Goal: Browse casually: Explore the website without a specific task or goal

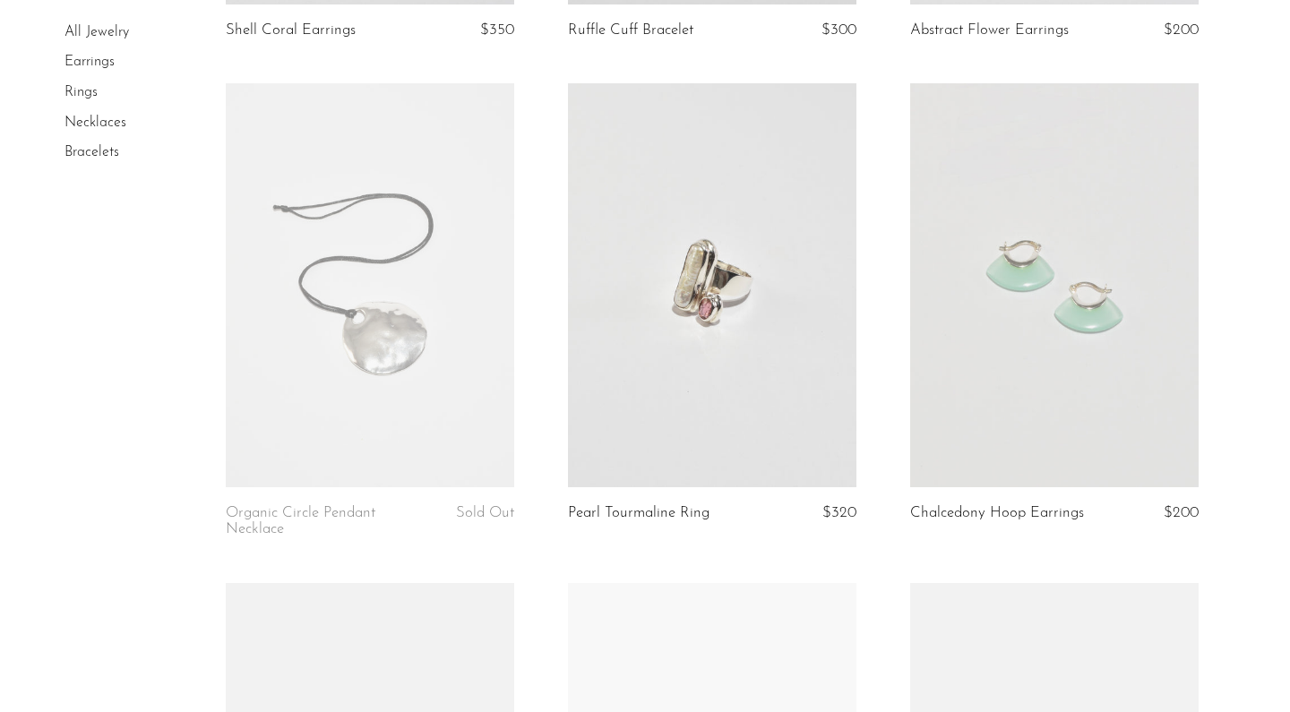
scroll to position [597, 0]
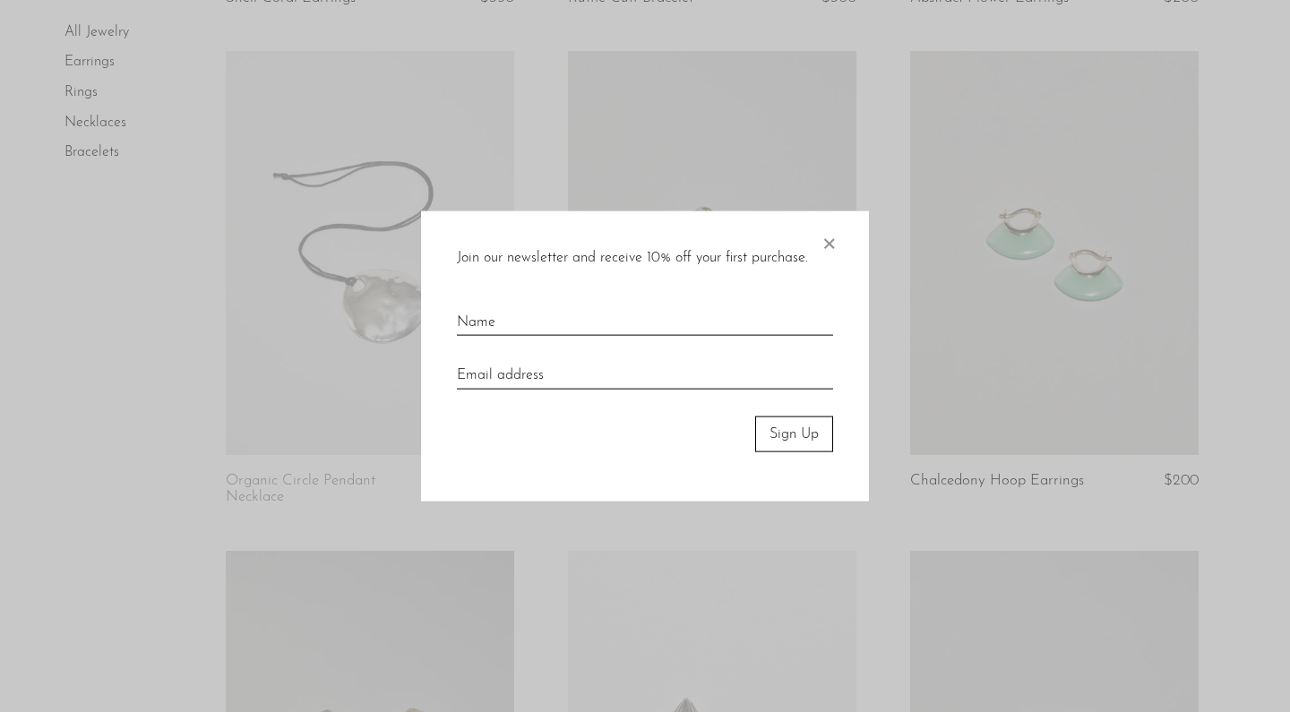
click at [832, 245] on span "×" at bounding box center [829, 238] width 18 height 57
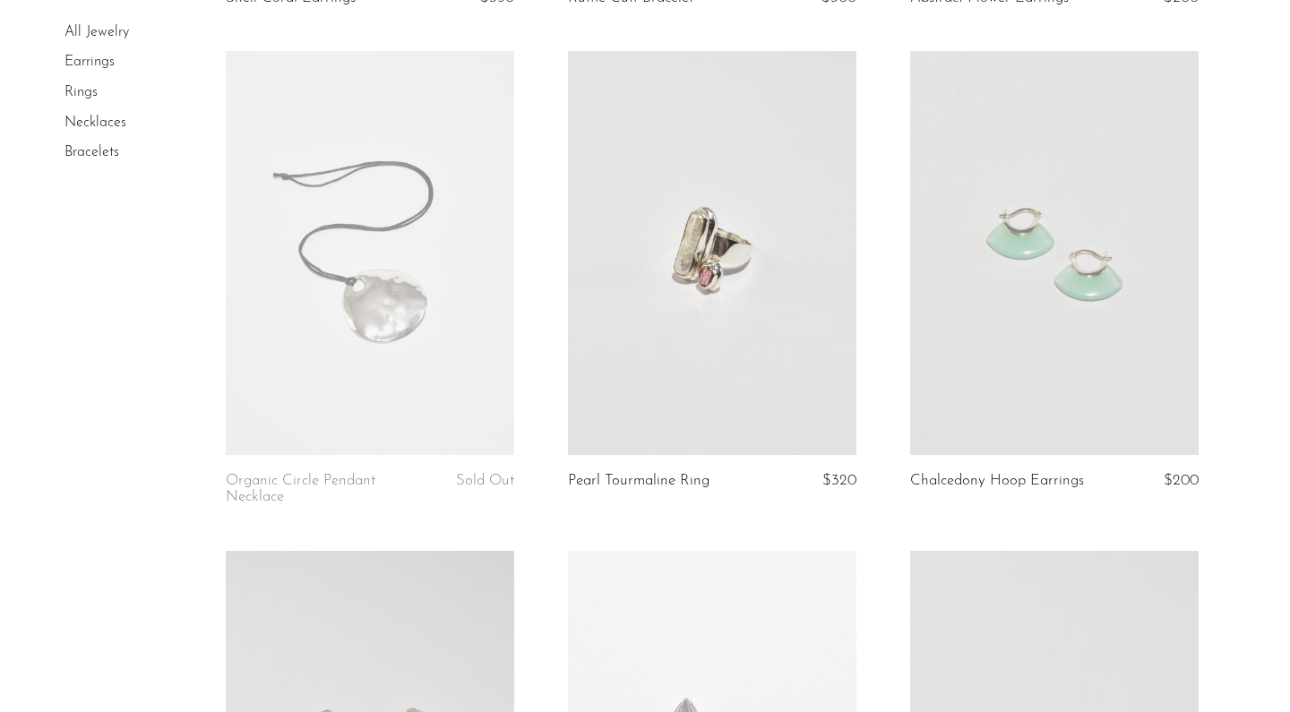
click at [1063, 305] on link at bounding box center [1054, 253] width 288 height 404
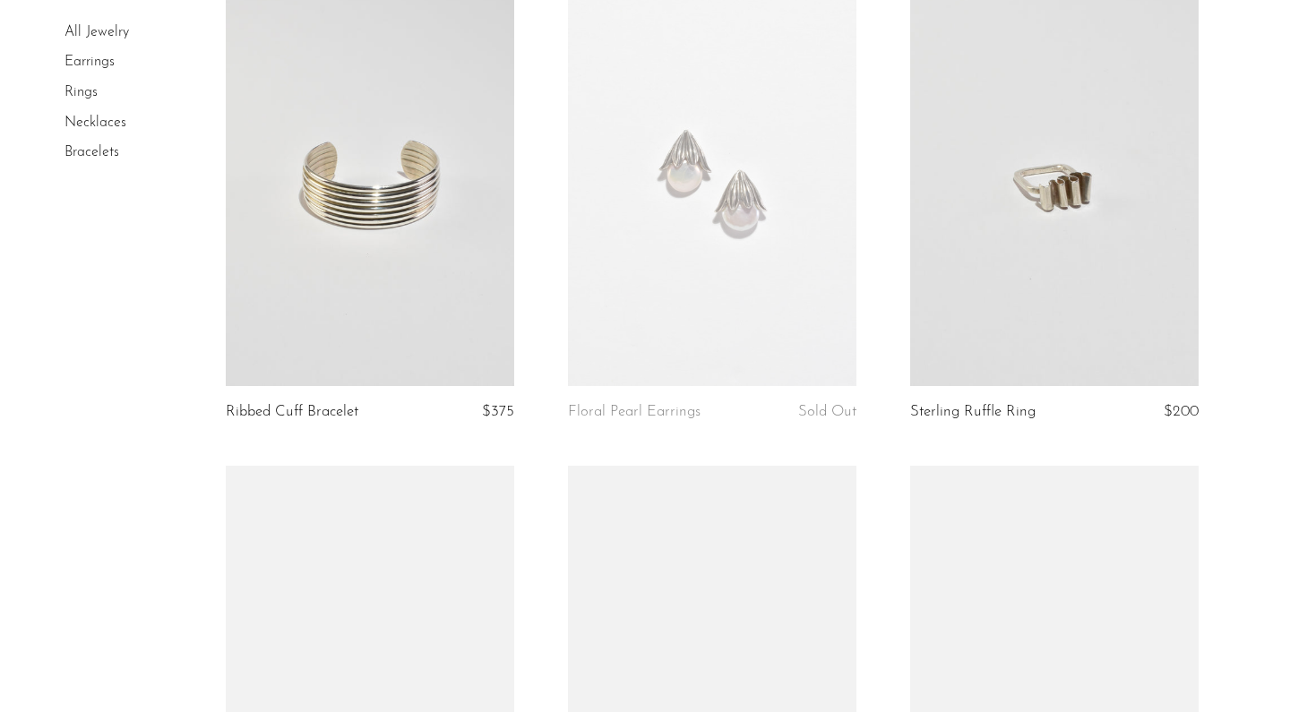
scroll to position [1492, 0]
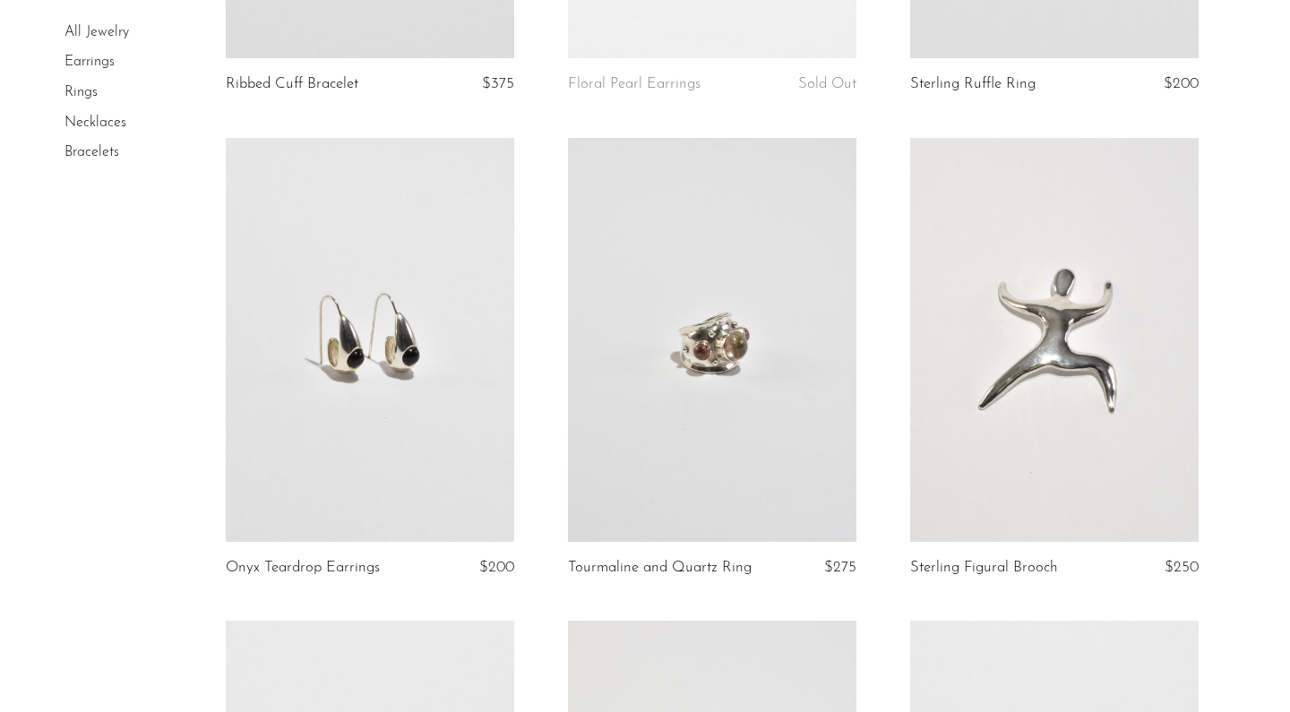
click at [396, 428] on link at bounding box center [370, 340] width 288 height 404
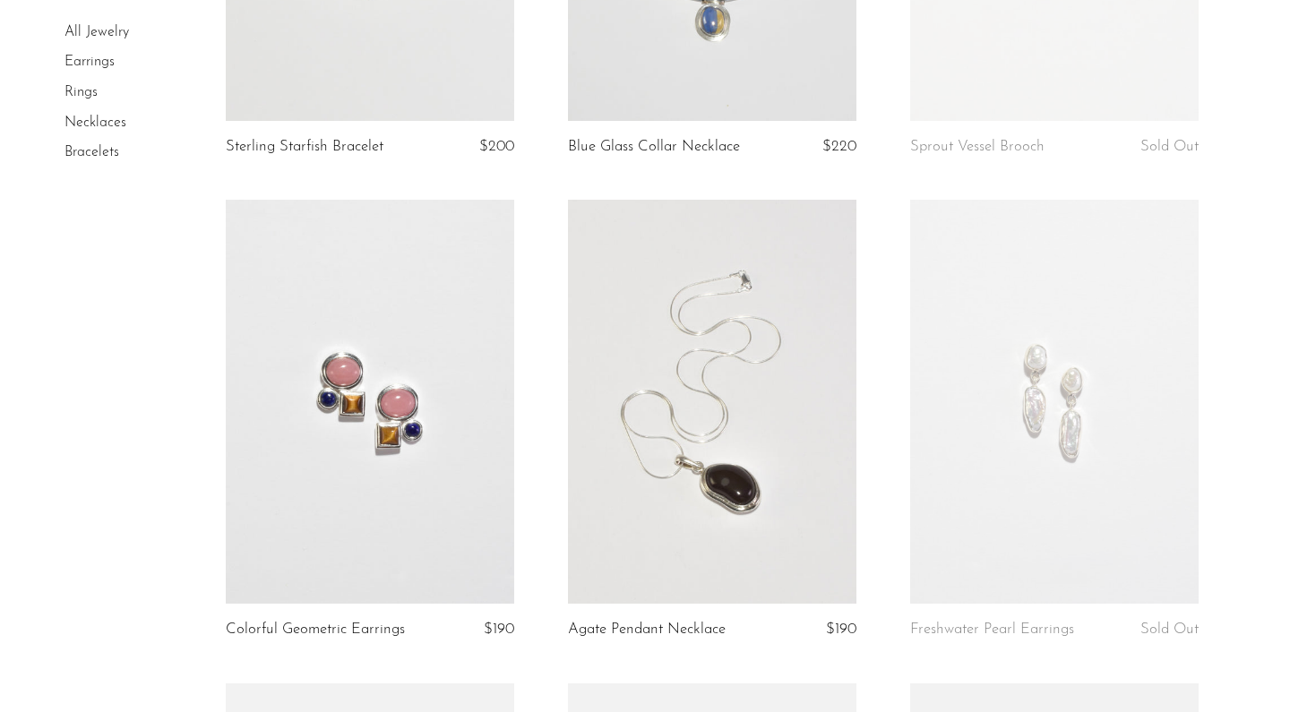
scroll to position [2890, 0]
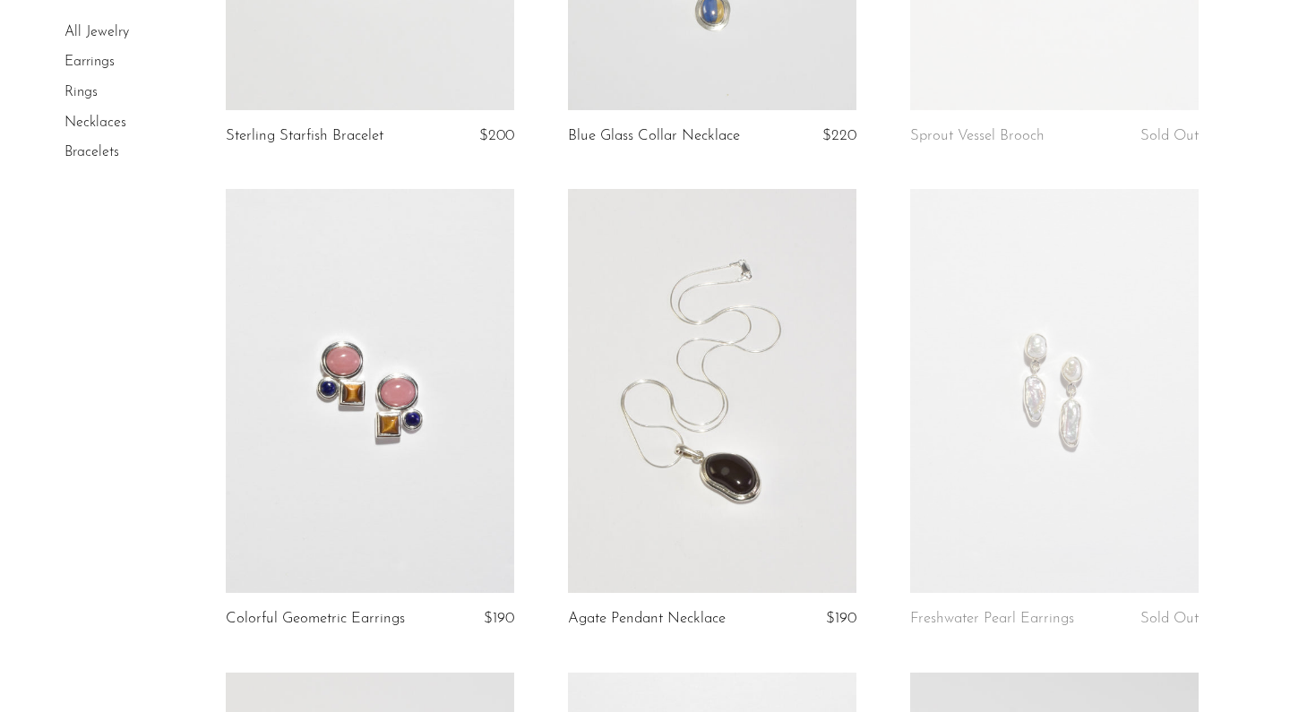
click at [385, 442] on link at bounding box center [370, 391] width 288 height 404
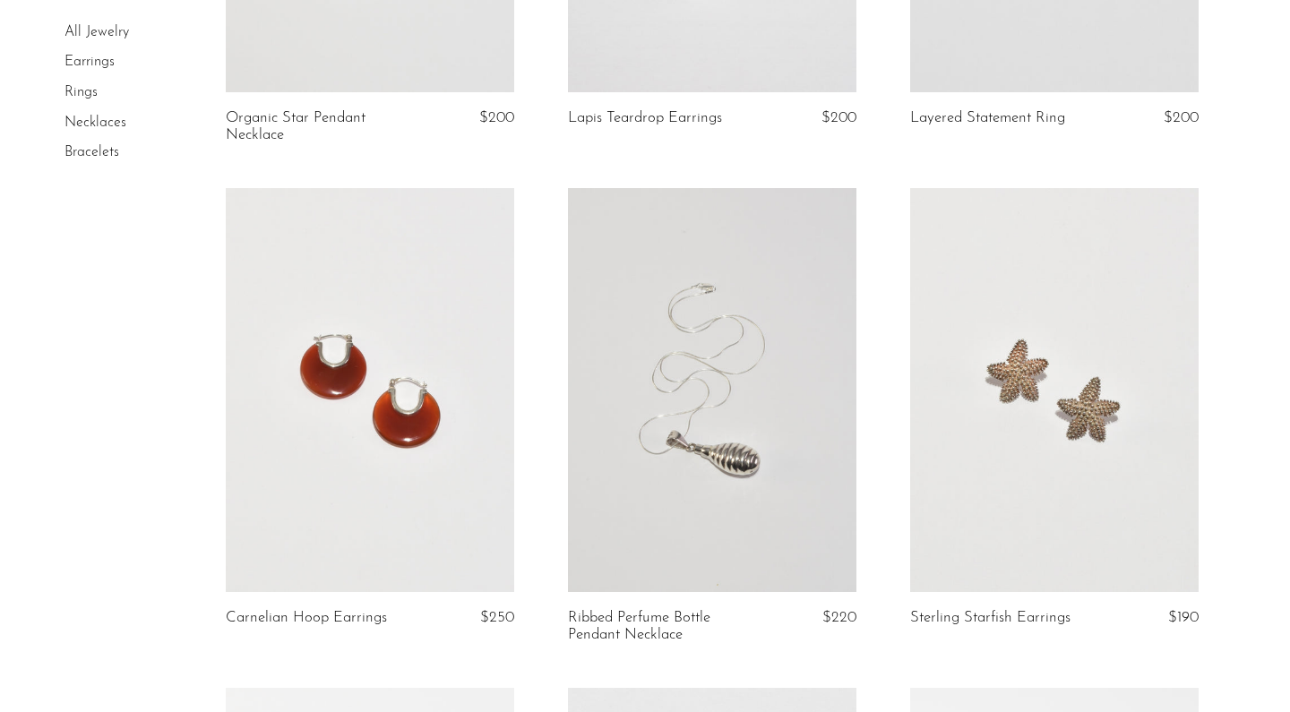
scroll to position [3892, 0]
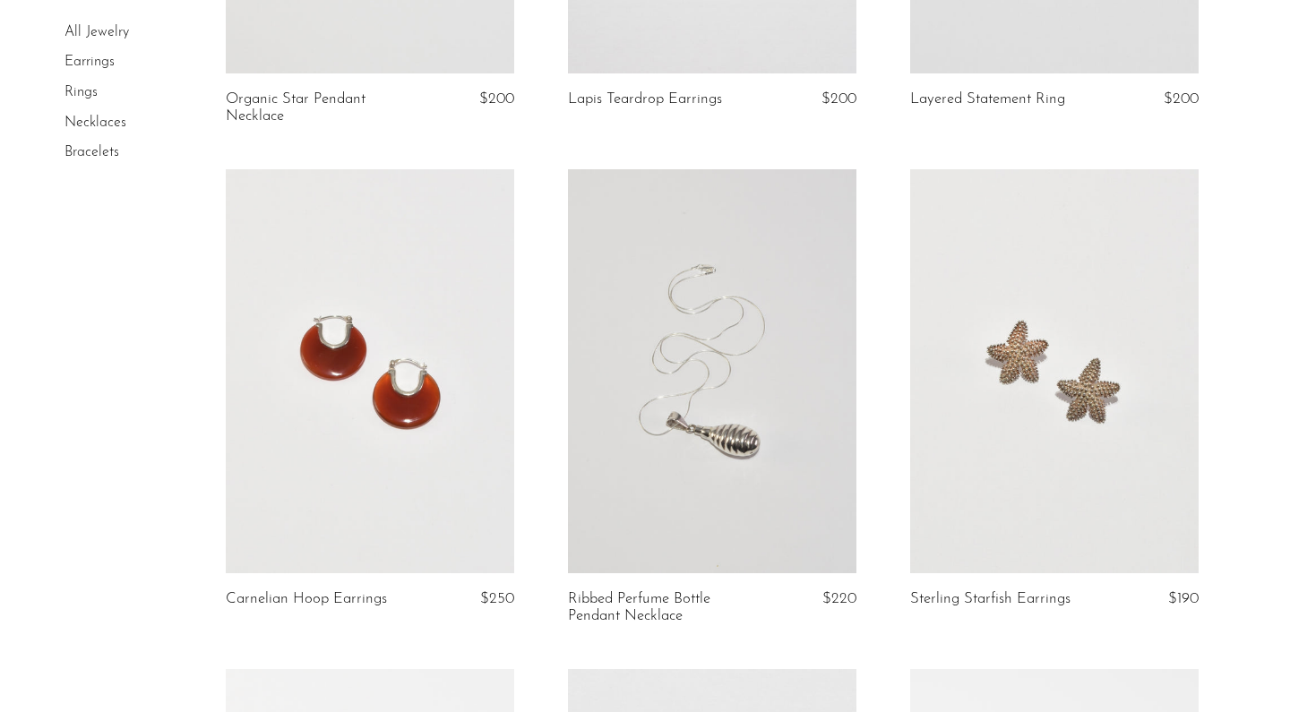
click at [409, 379] on link at bounding box center [370, 371] width 288 height 404
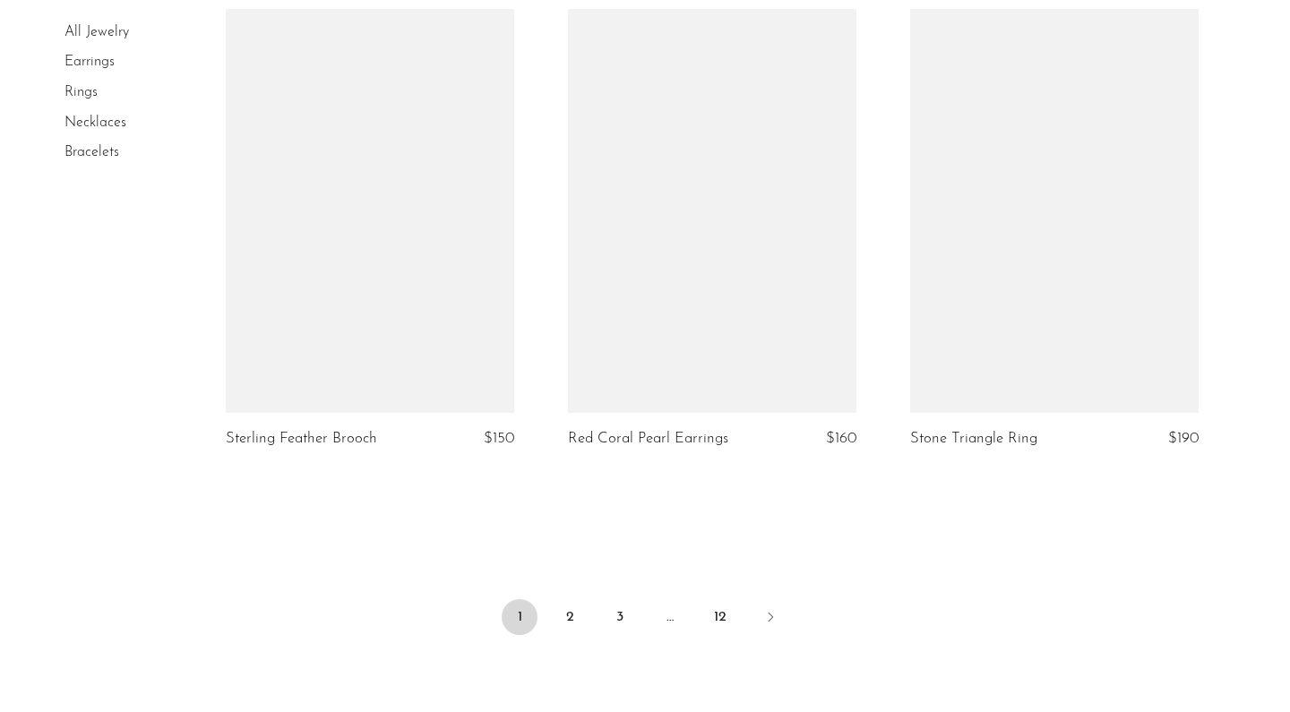
scroll to position [5554, 0]
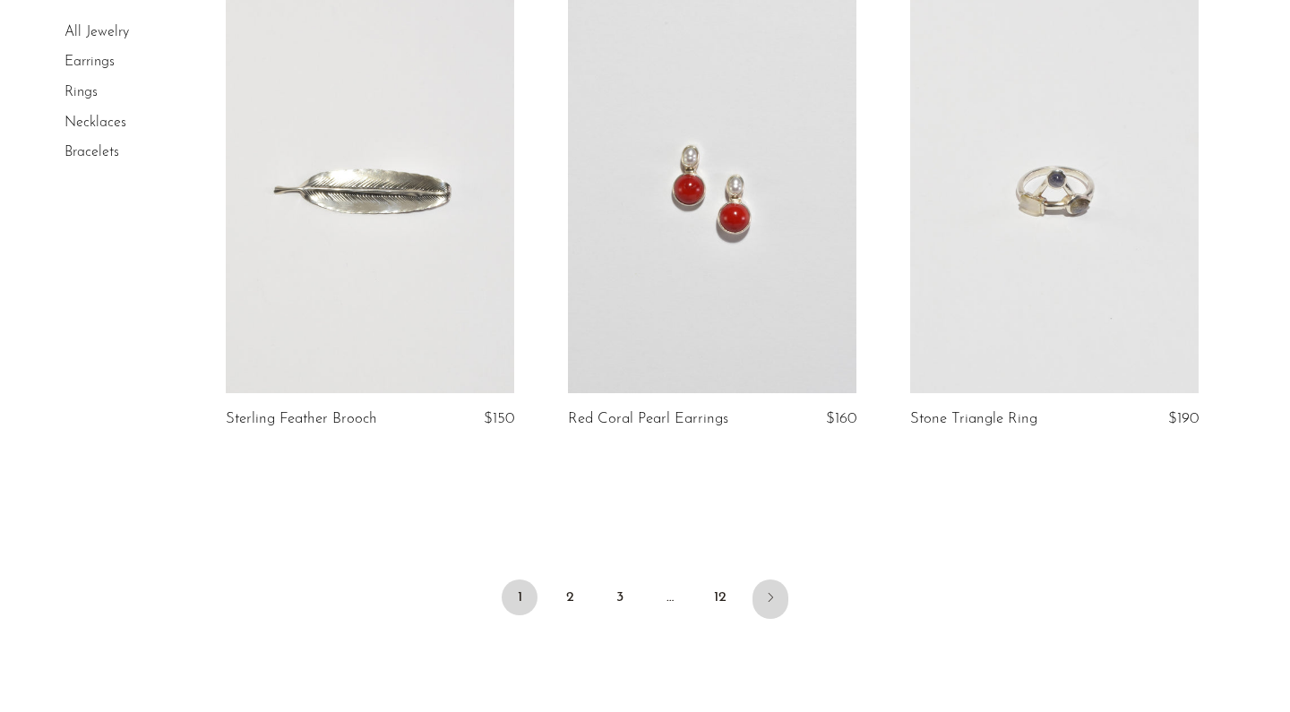
click at [772, 596] on icon "Next" at bounding box center [770, 597] width 14 height 14
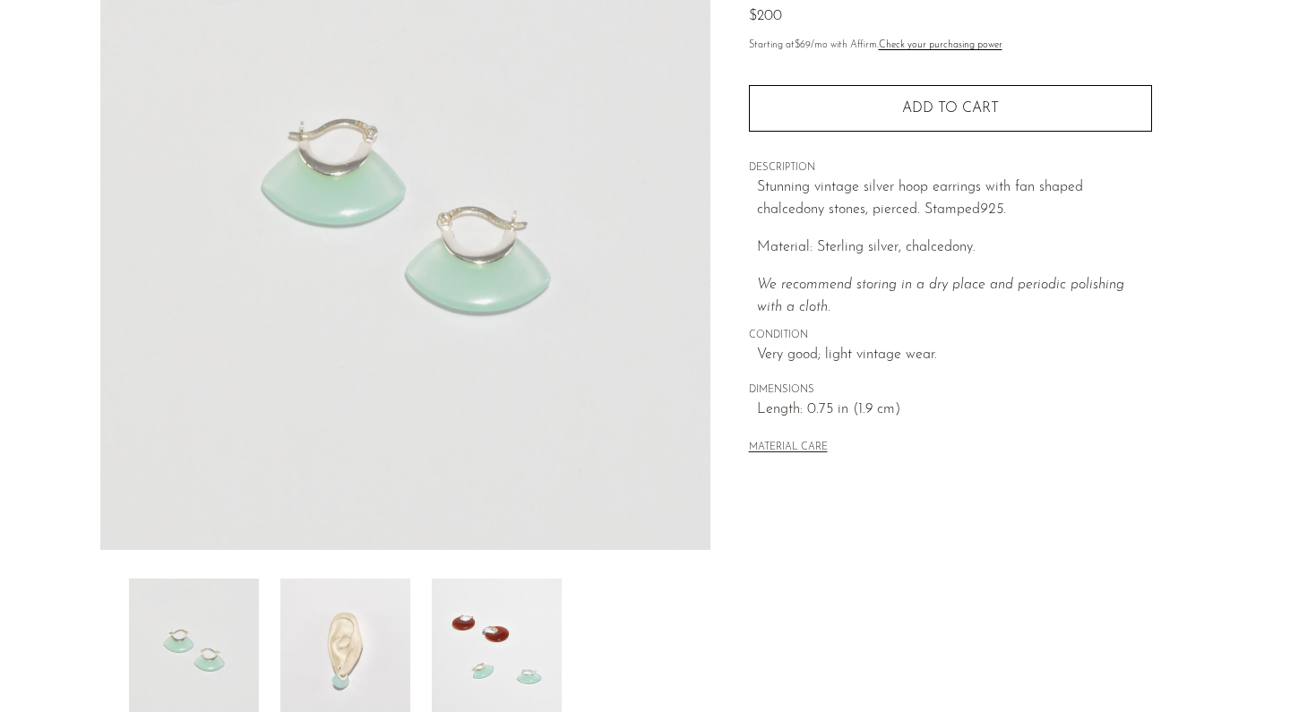
scroll to position [308, 0]
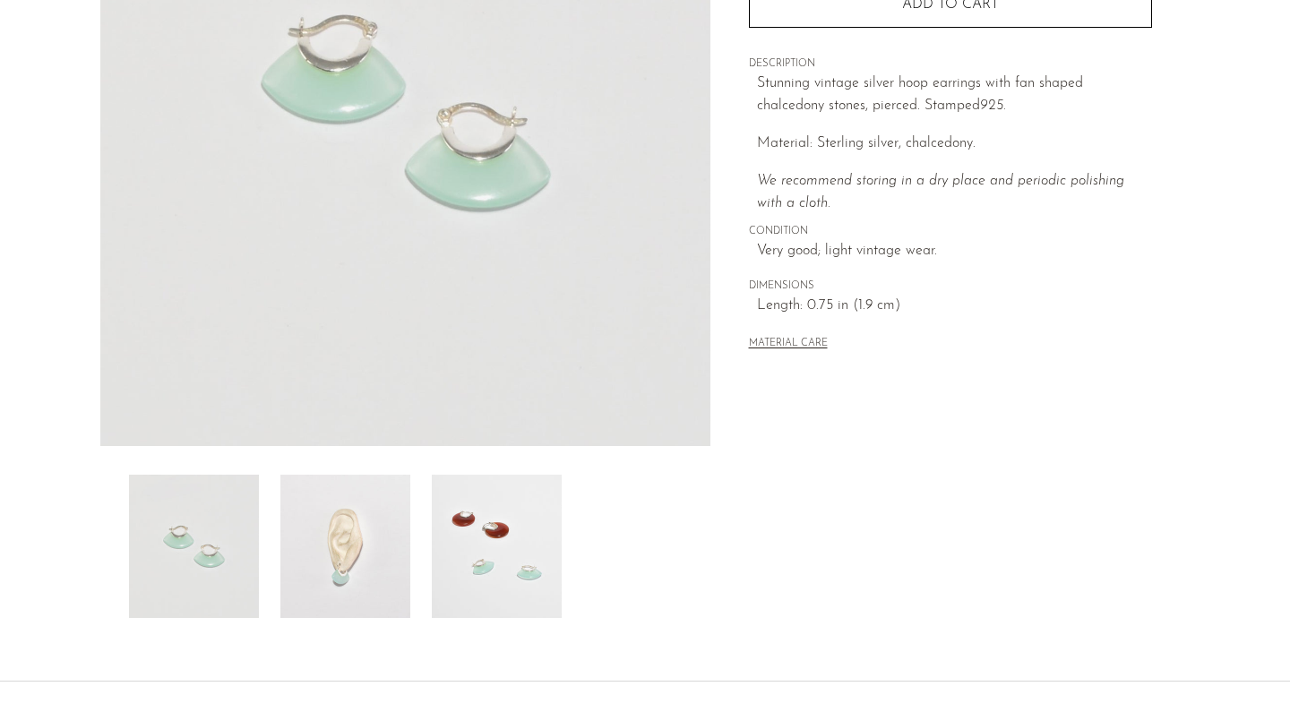
click at [348, 575] on img at bounding box center [345, 546] width 130 height 143
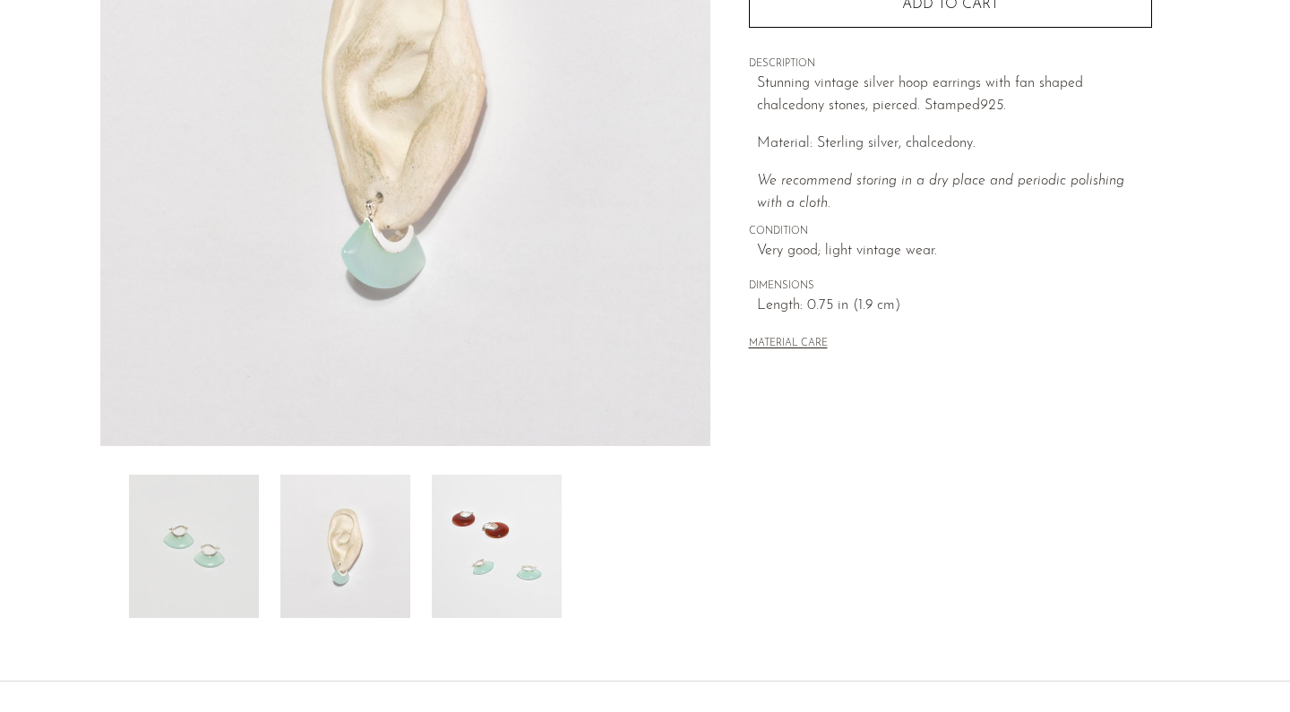
click at [496, 567] on img at bounding box center [497, 546] width 130 height 143
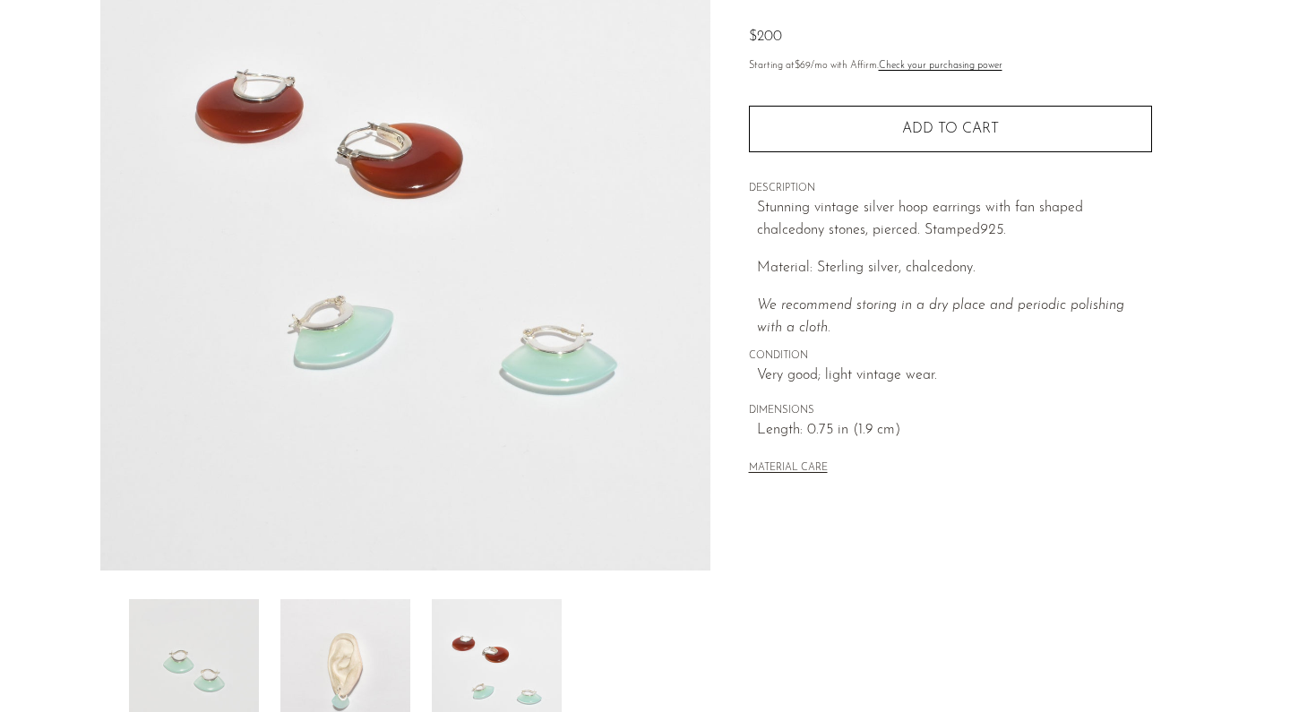
scroll to position [182, 0]
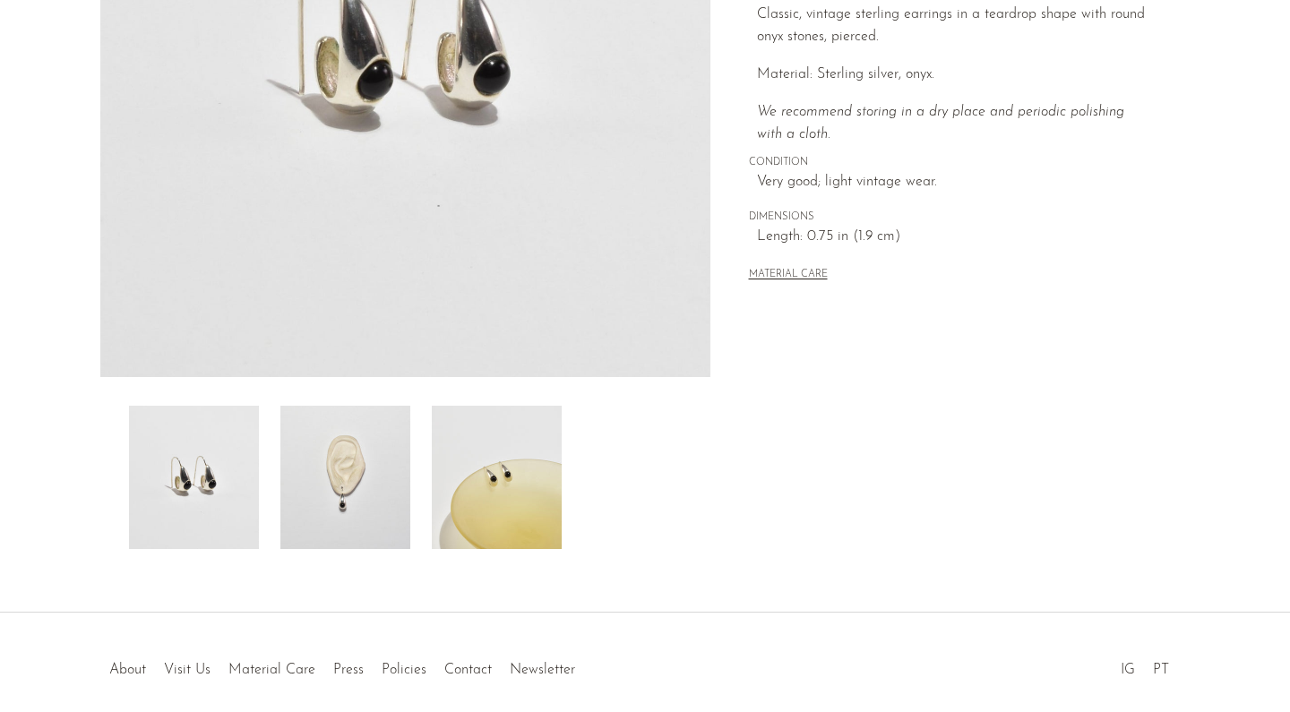
scroll to position [396, 0]
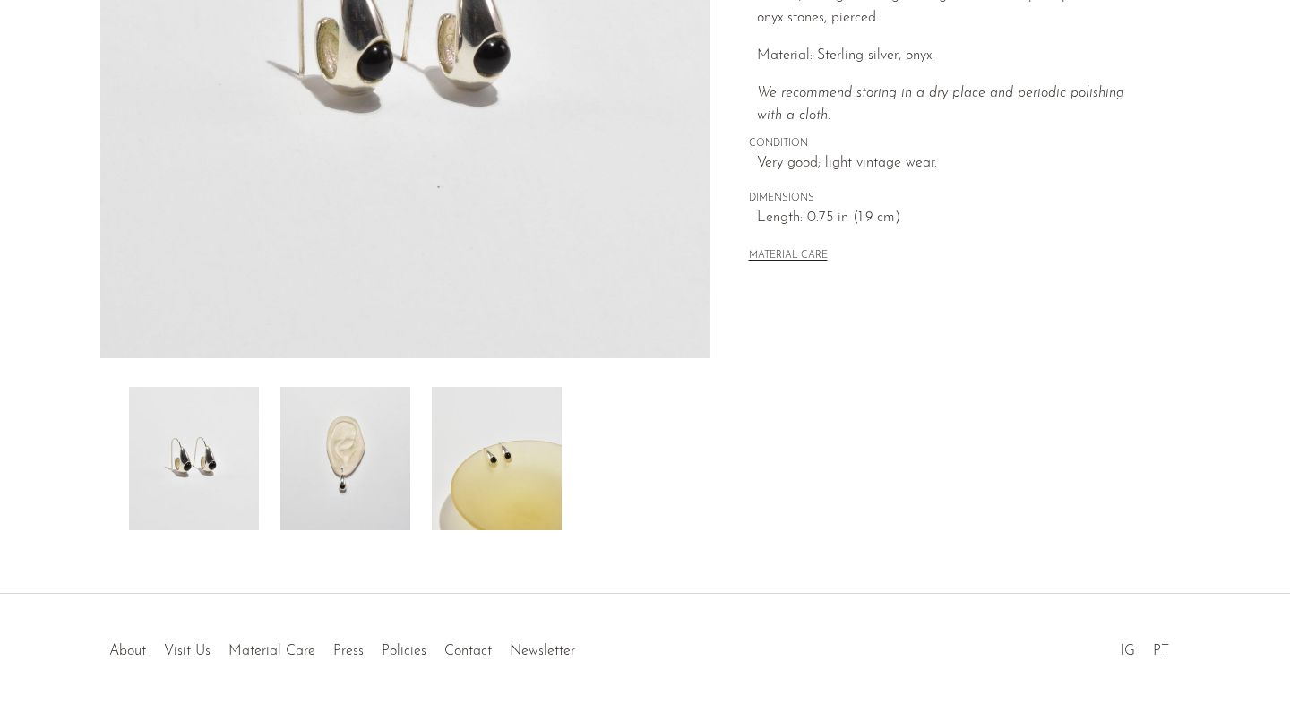
click at [345, 459] on img at bounding box center [345, 458] width 130 height 143
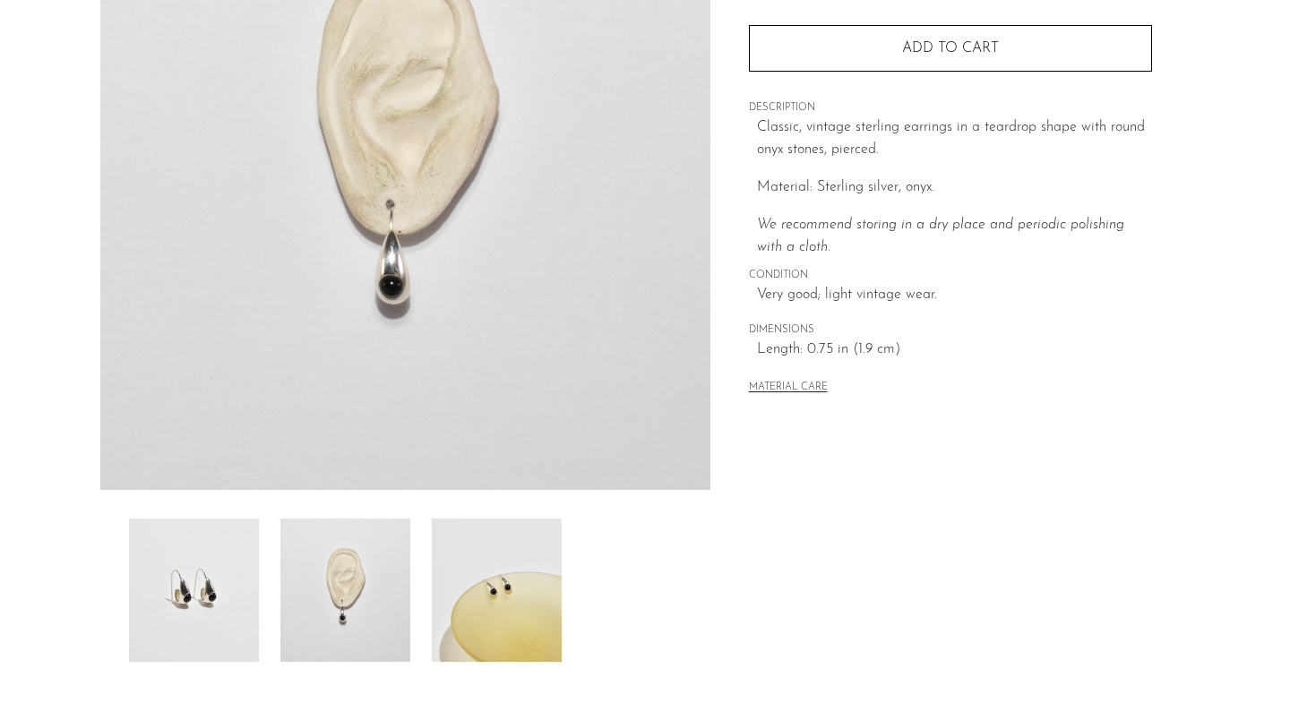
scroll to position [264, 0]
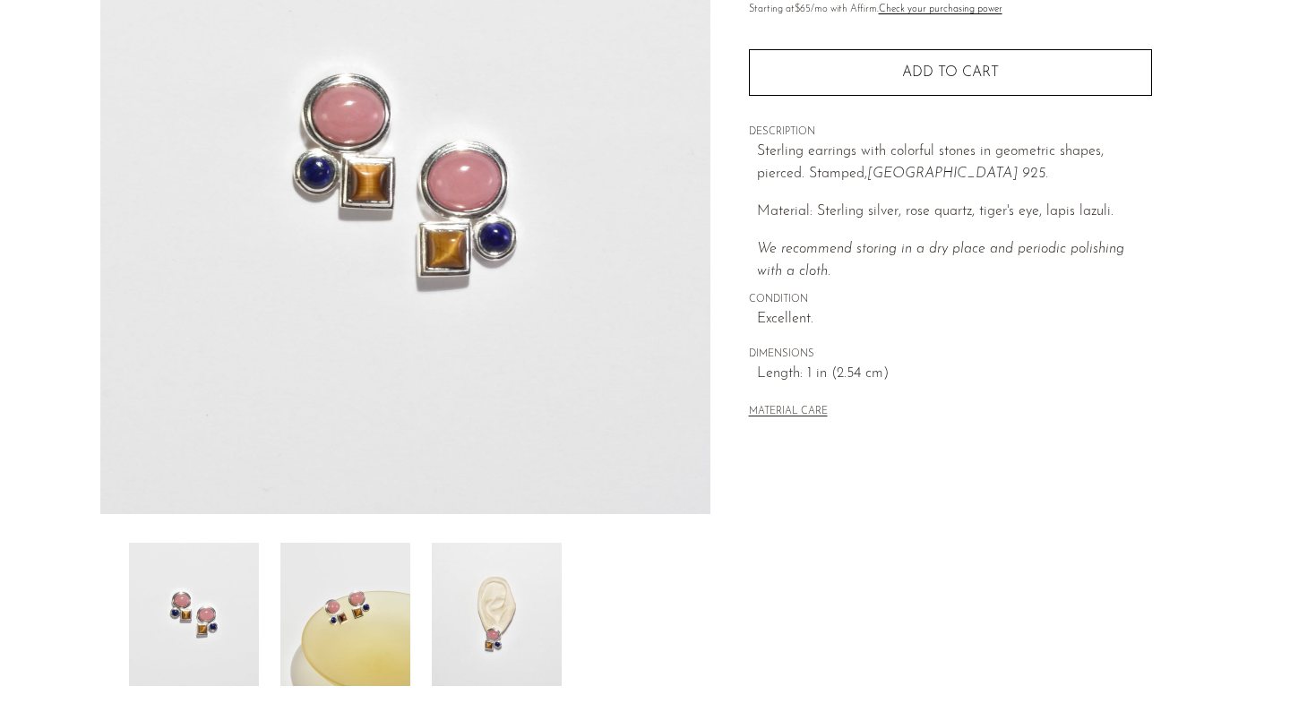
scroll to position [245, 0]
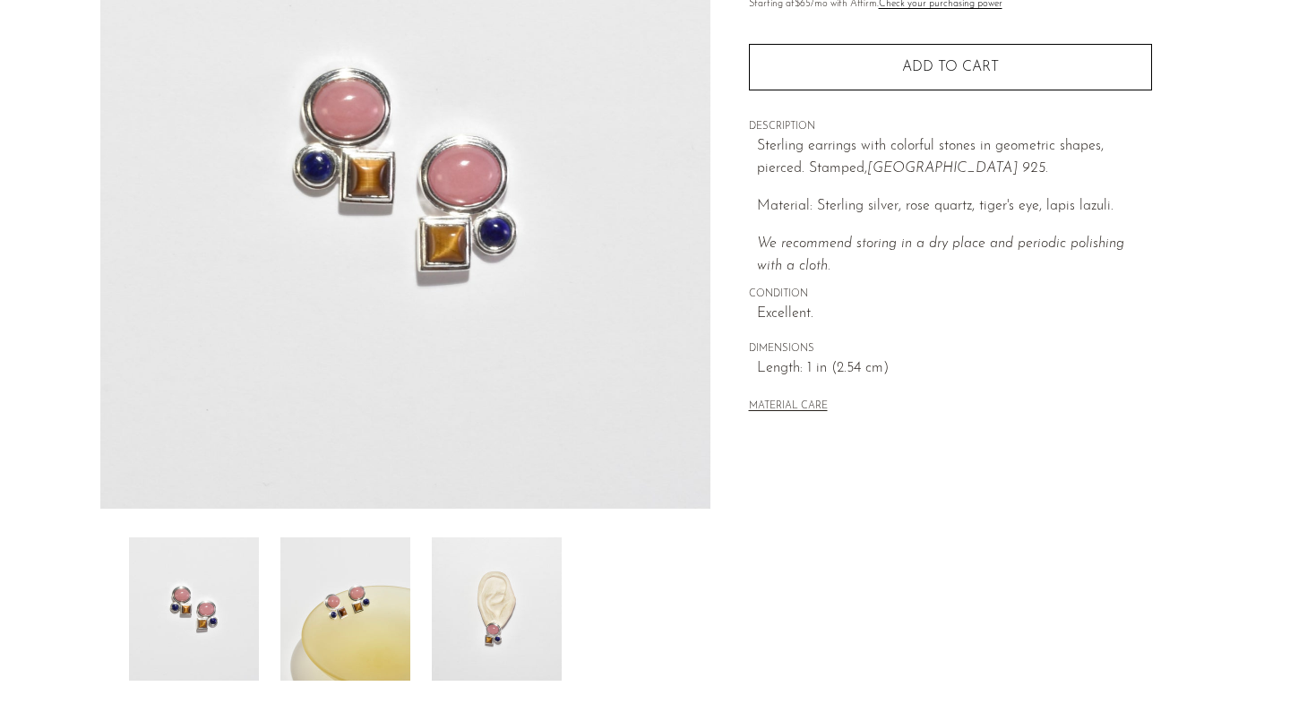
click at [354, 596] on img at bounding box center [345, 608] width 130 height 143
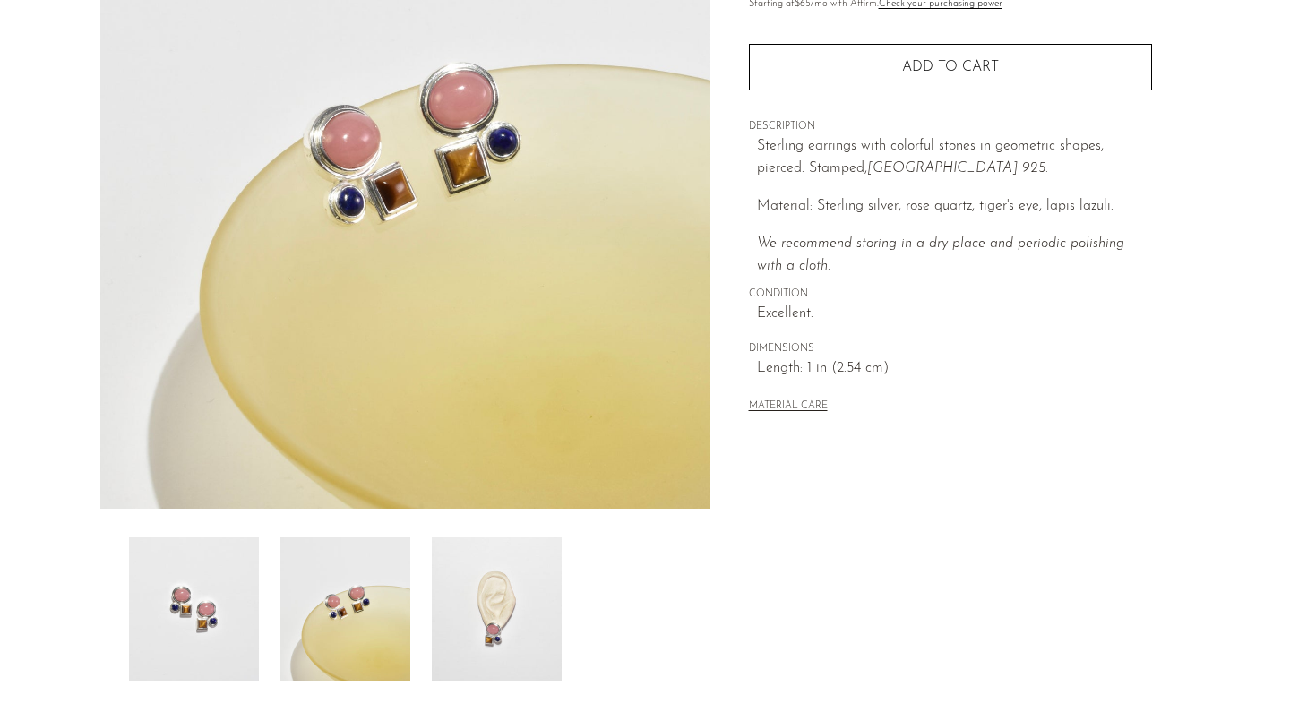
click at [526, 630] on img at bounding box center [497, 608] width 130 height 143
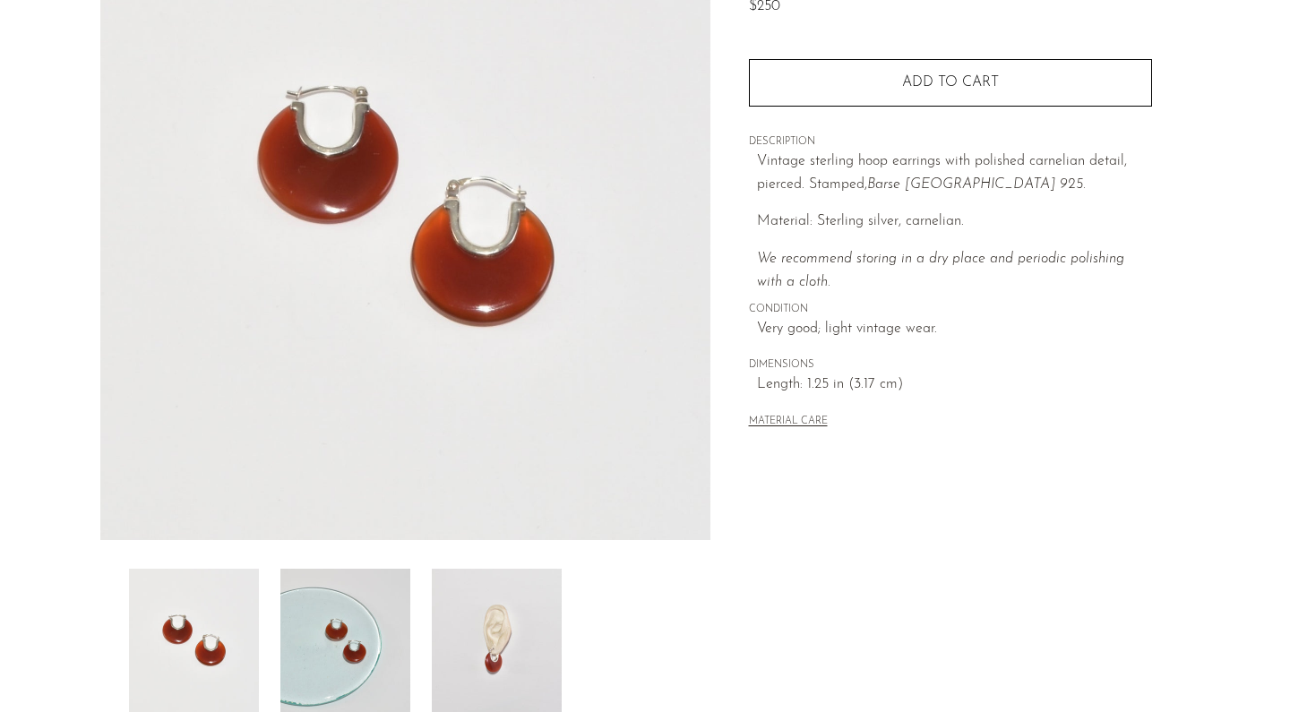
scroll to position [288, 0]
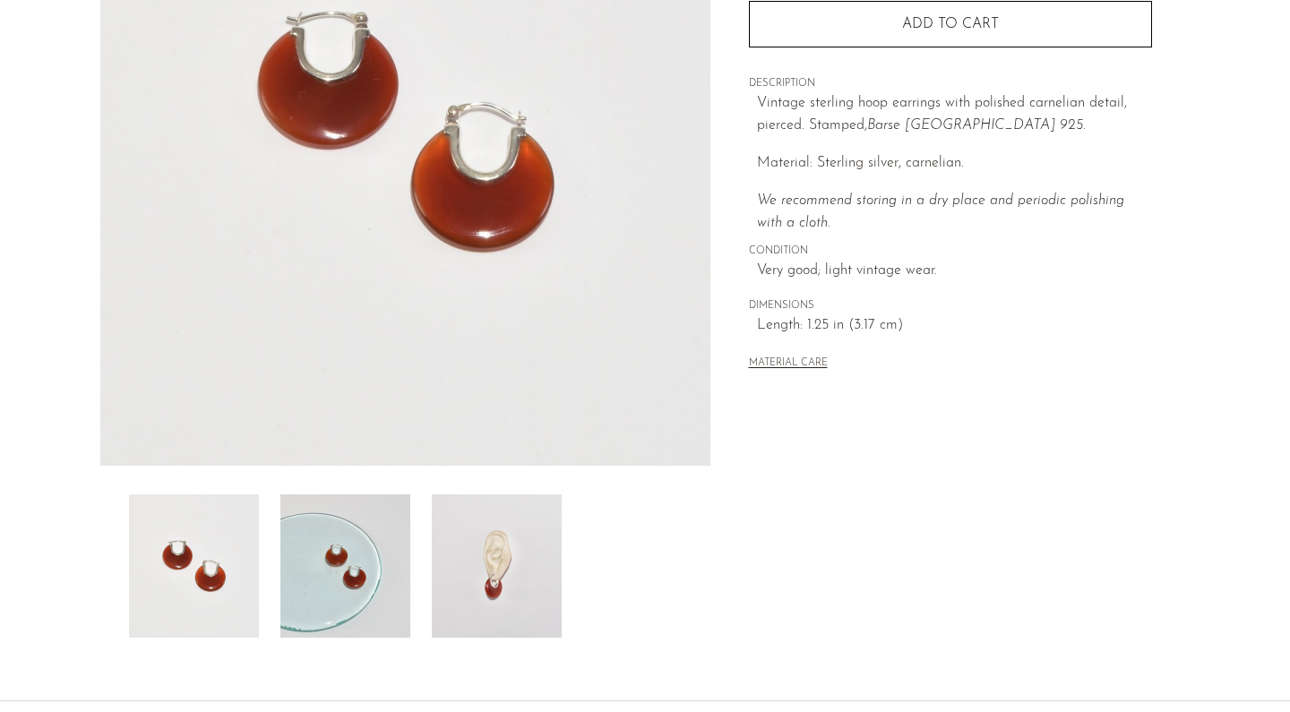
click at [359, 542] on img at bounding box center [345, 565] width 130 height 143
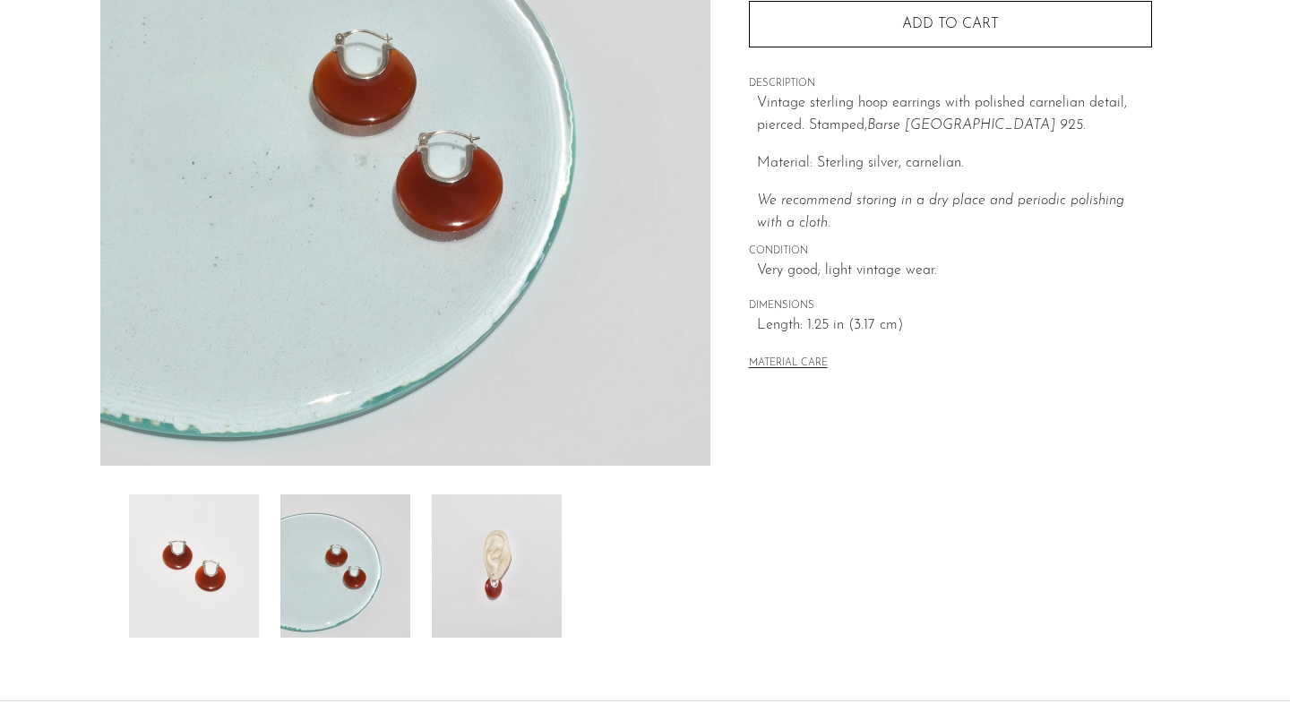
click at [494, 580] on img at bounding box center [497, 565] width 130 height 143
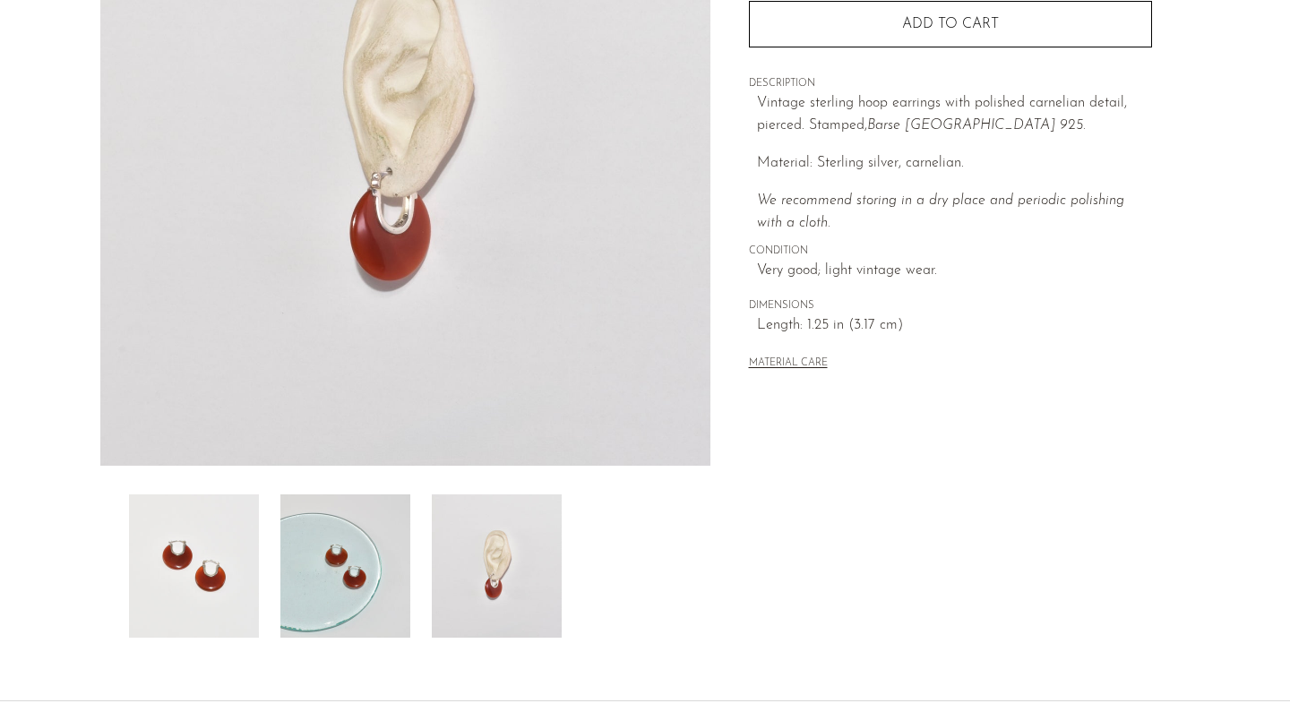
click at [353, 585] on img at bounding box center [345, 565] width 130 height 143
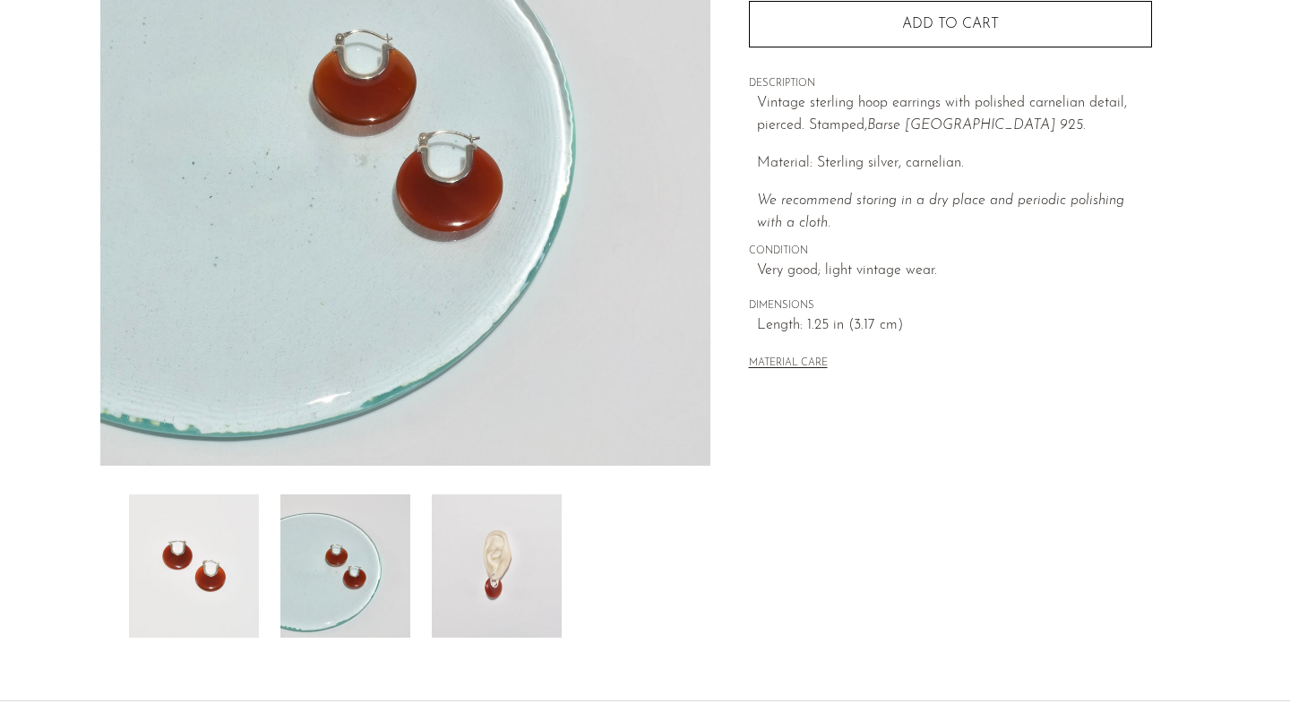
click at [476, 570] on img at bounding box center [497, 565] width 130 height 143
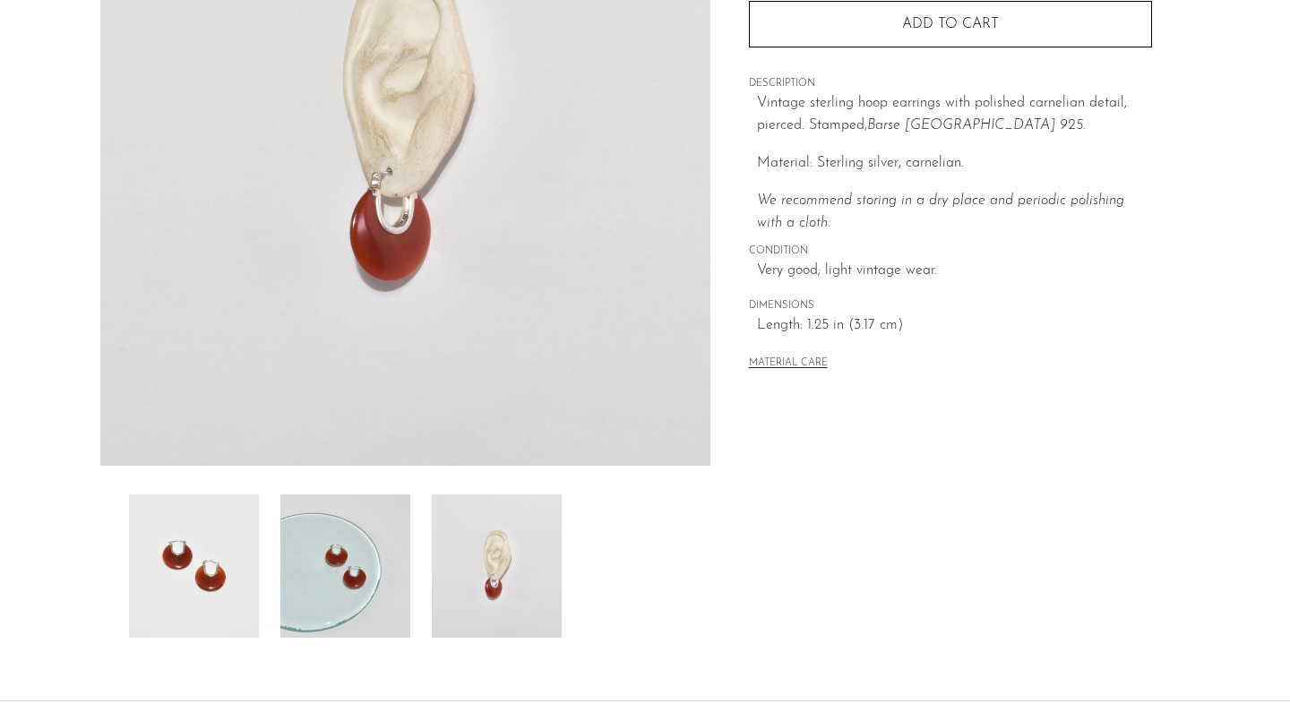
click at [381, 564] on img at bounding box center [345, 565] width 130 height 143
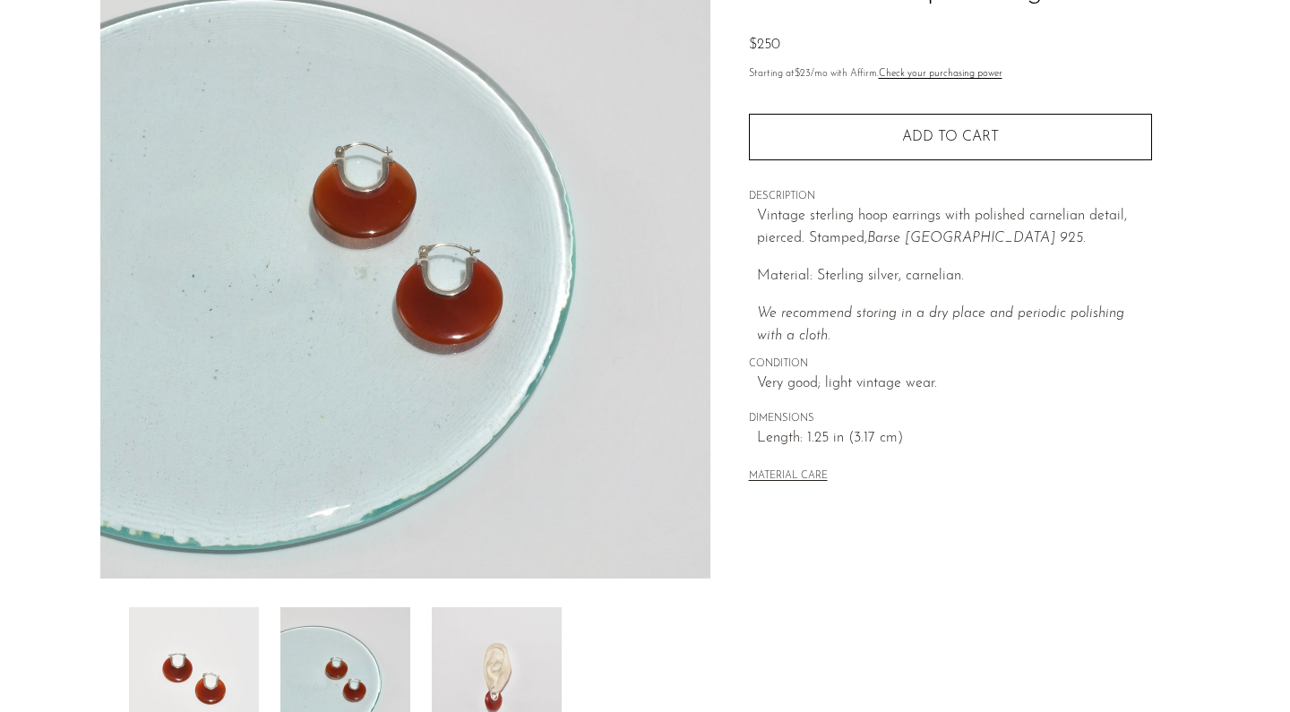
scroll to position [185, 0]
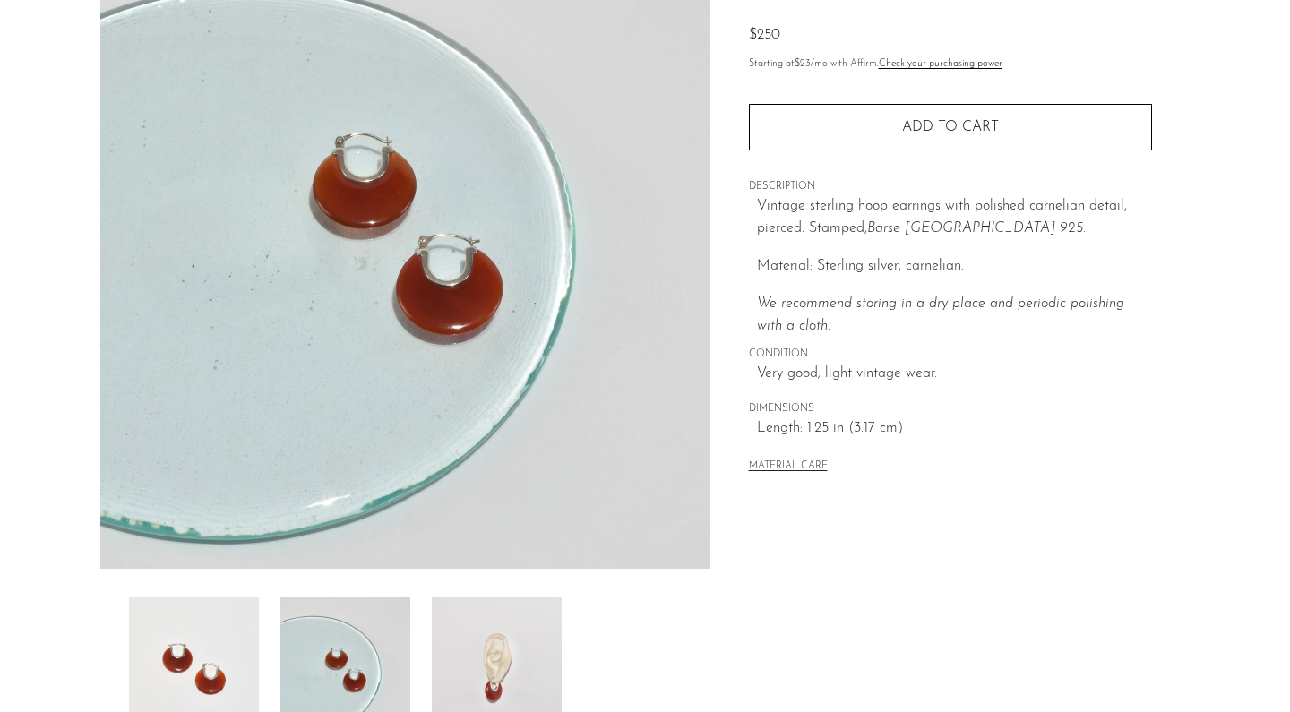
click at [481, 644] on img at bounding box center [497, 668] width 130 height 143
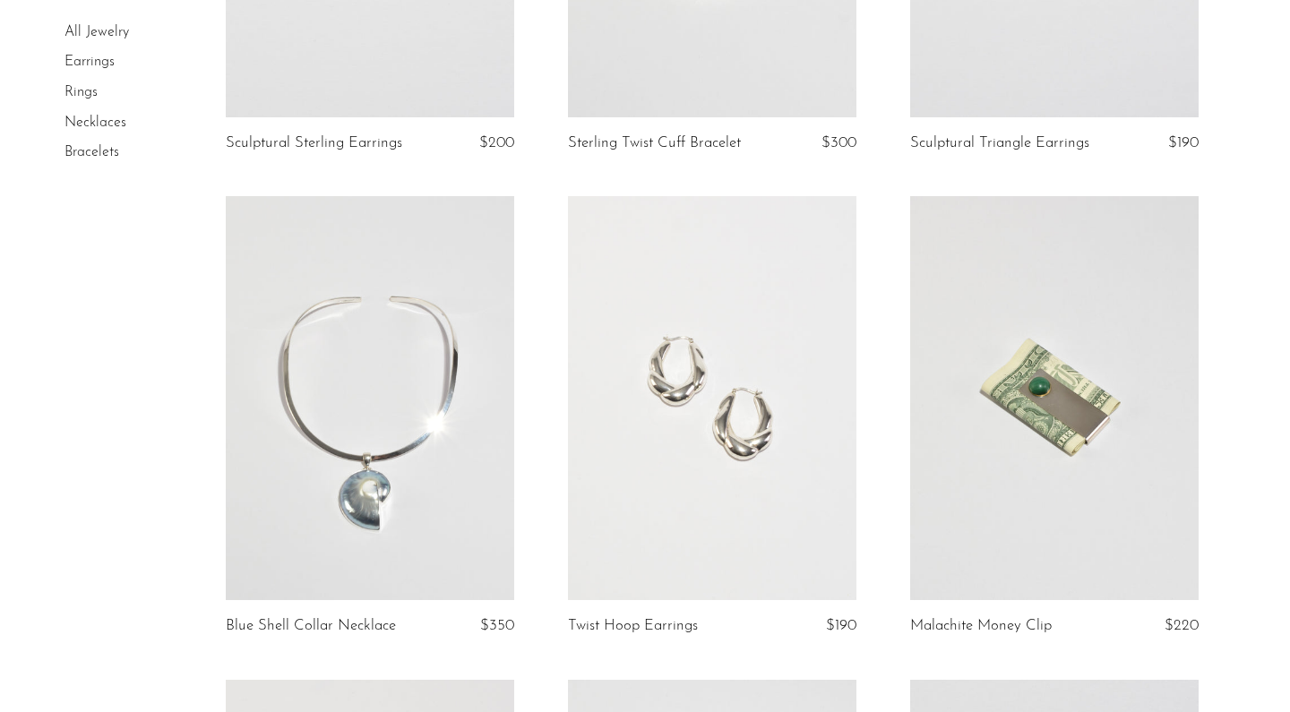
scroll to position [1449, 0]
click at [720, 420] on link at bounding box center [712, 399] width 288 height 404
click at [1061, 404] on link at bounding box center [1054, 399] width 288 height 404
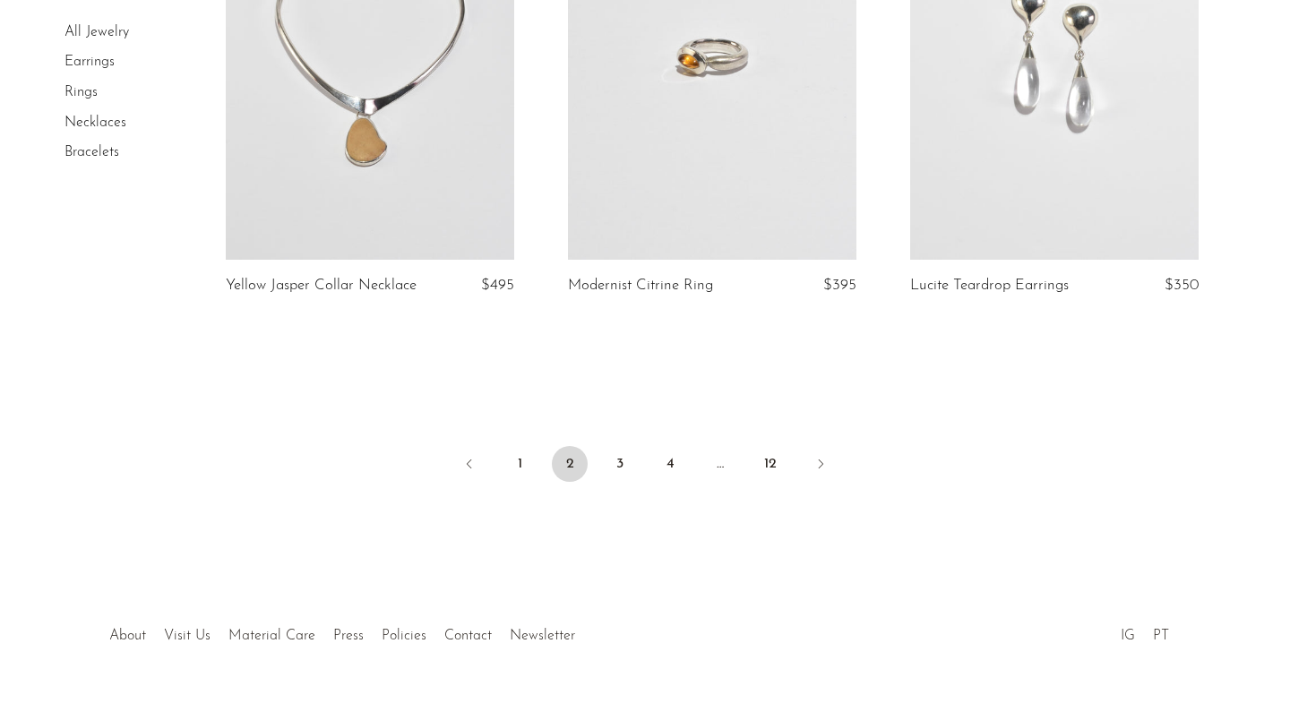
scroll to position [5768, 0]
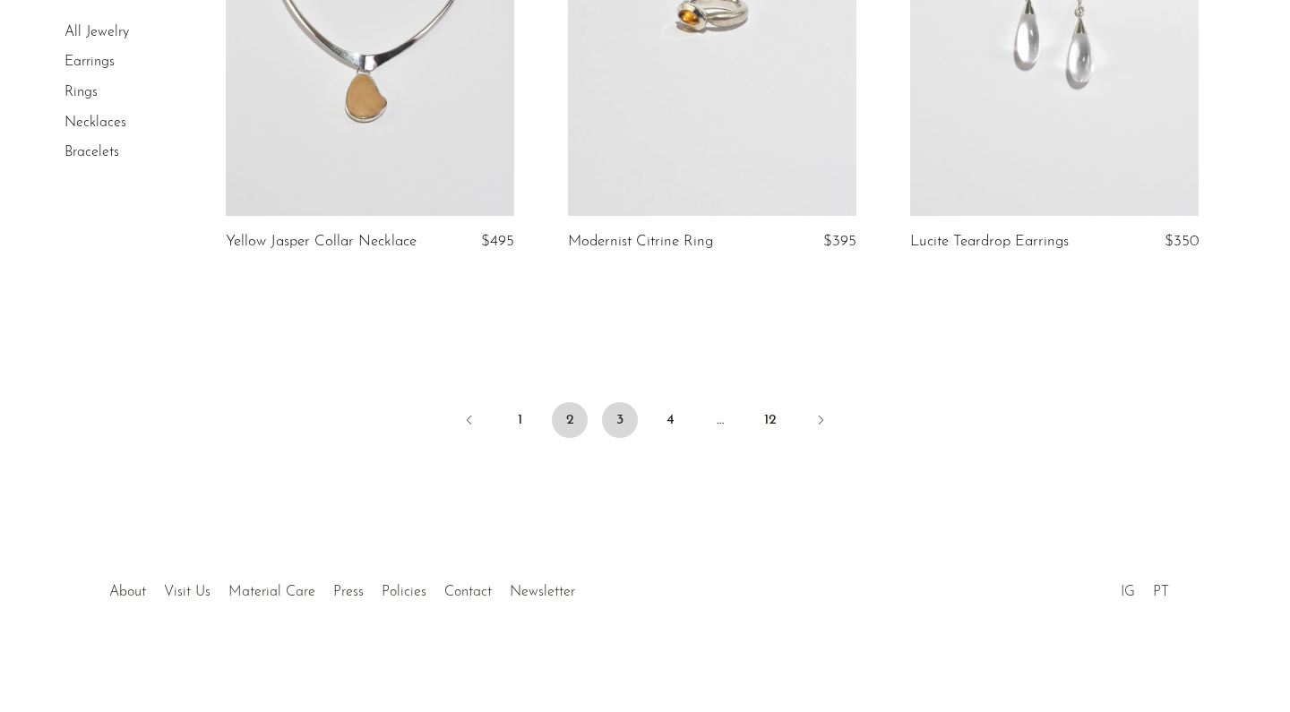
click at [624, 425] on link "3" at bounding box center [620, 420] width 36 height 36
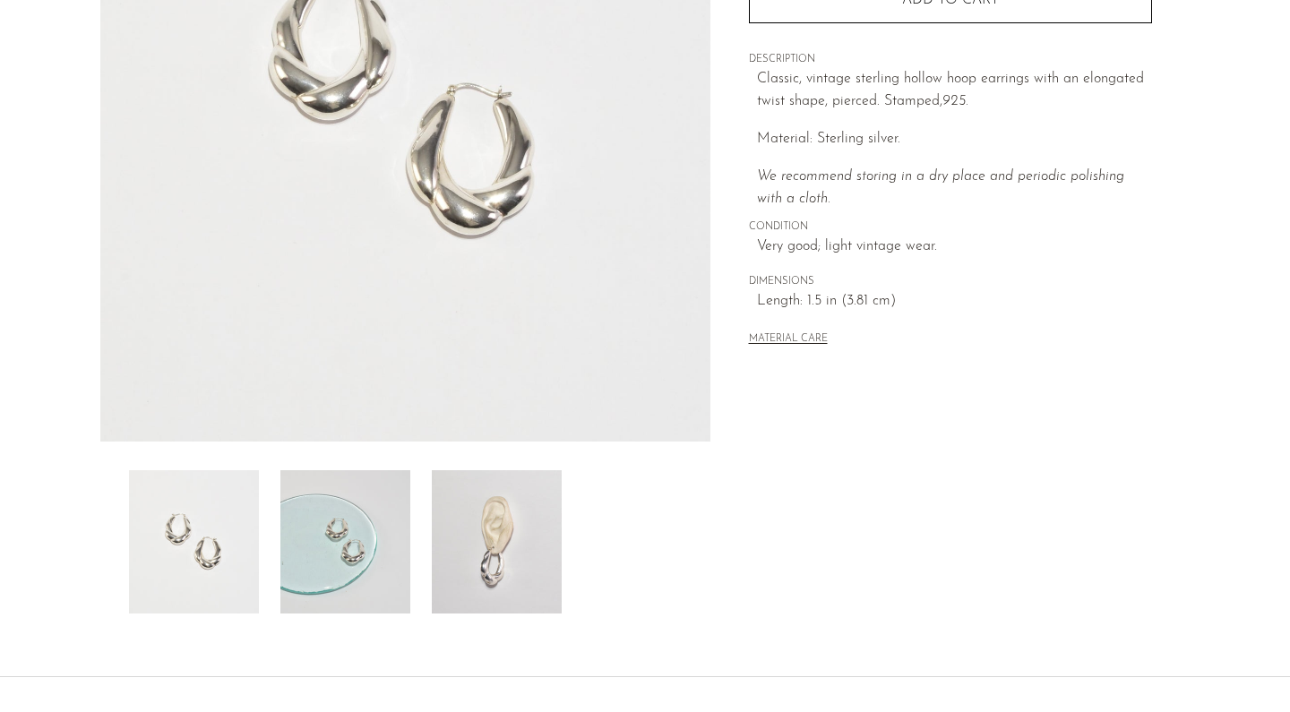
scroll to position [365, 0]
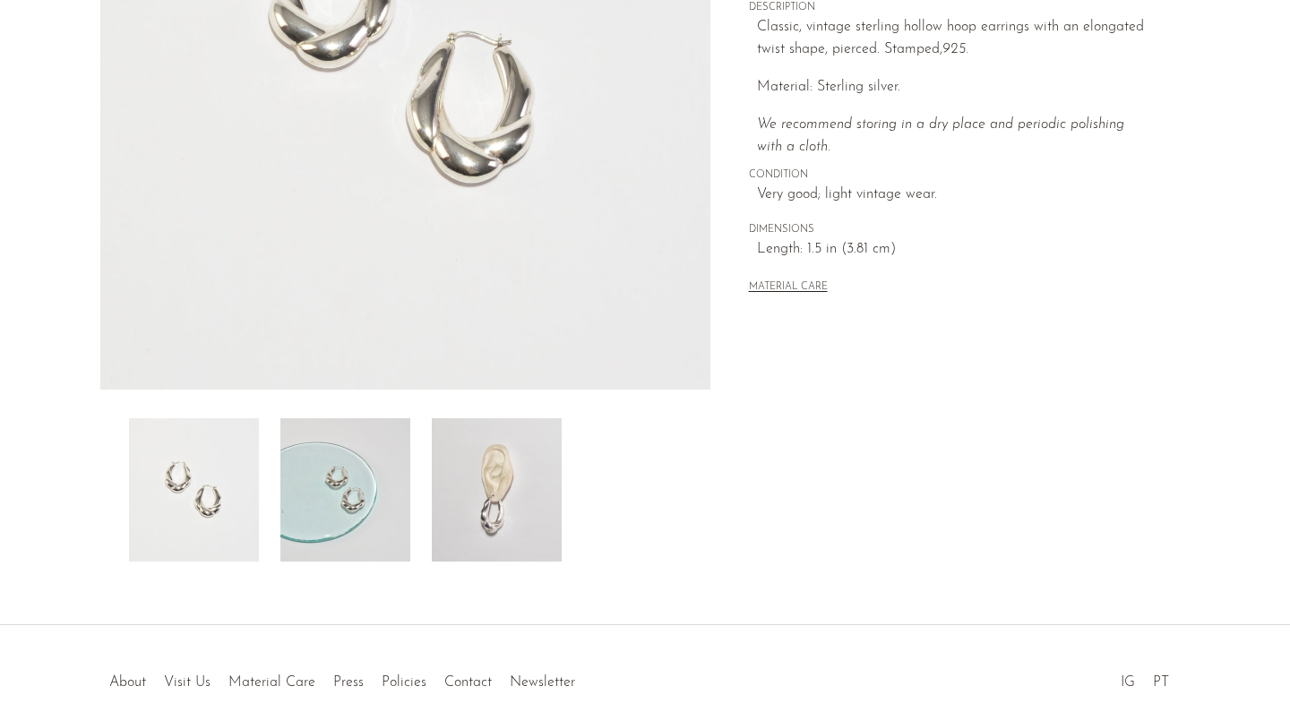
click at [450, 479] on img at bounding box center [497, 489] width 130 height 143
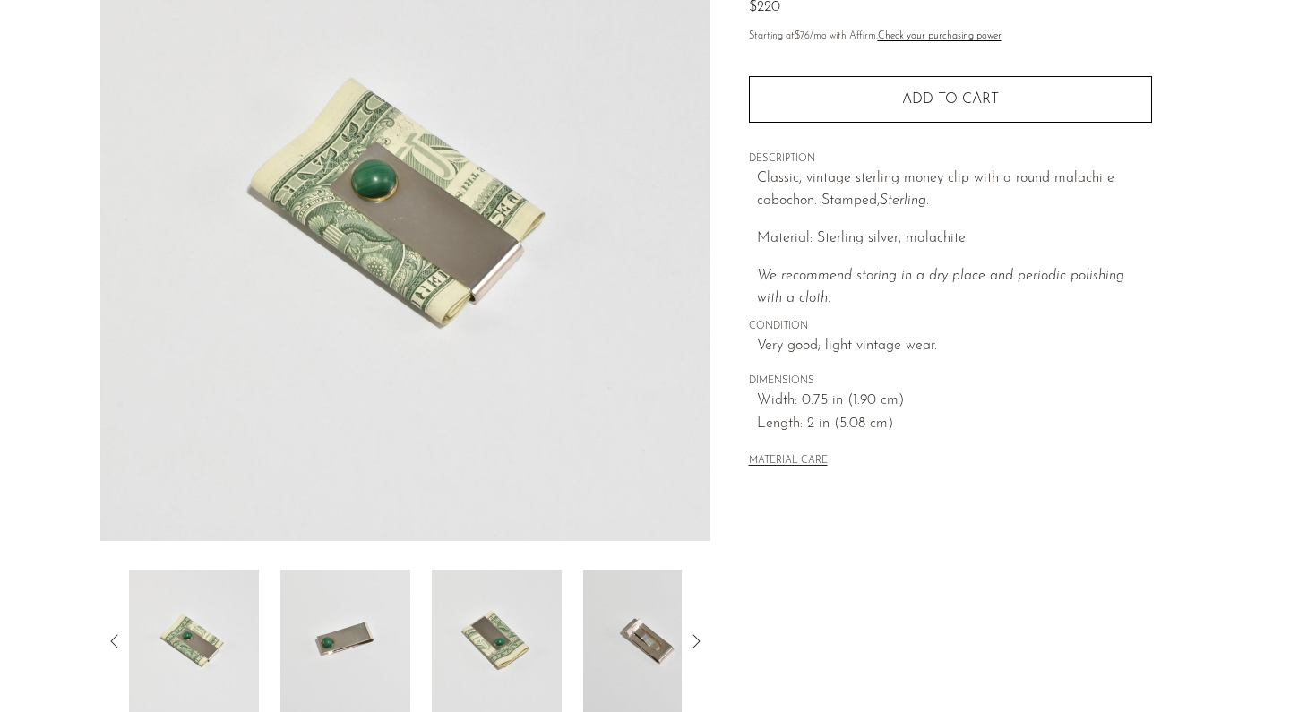
scroll to position [302, 0]
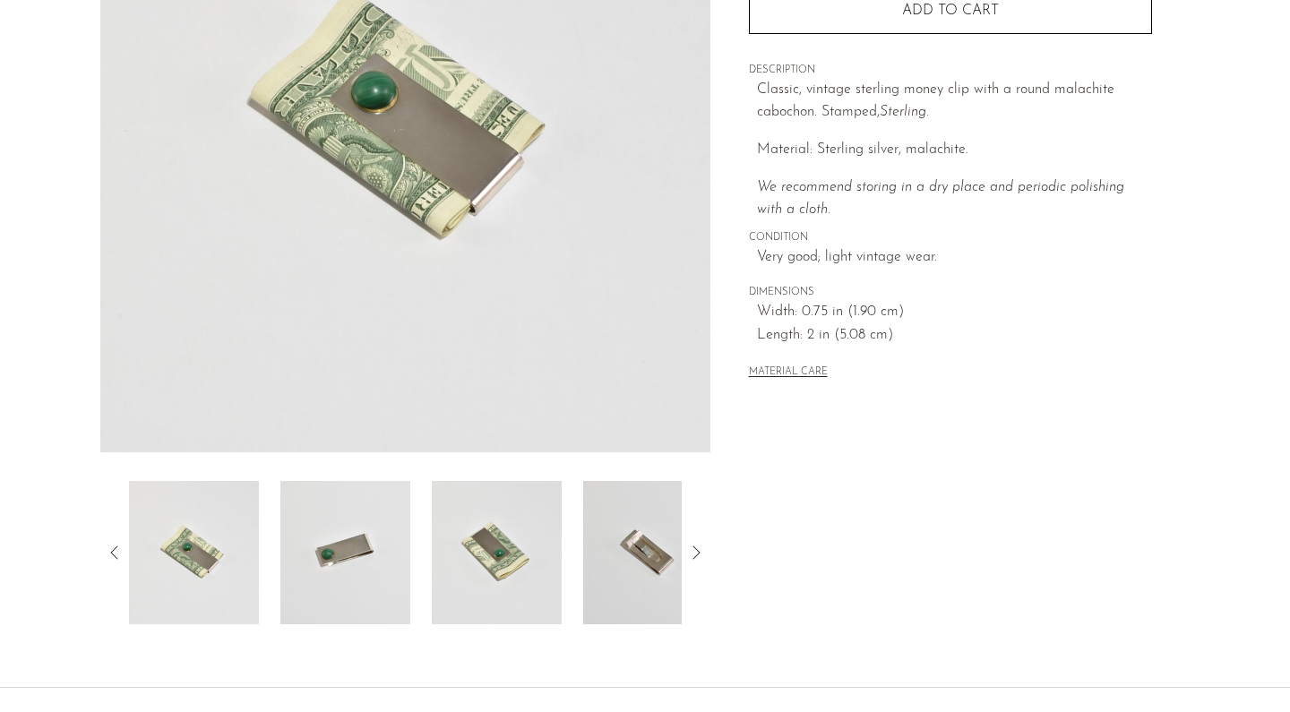
click at [376, 557] on img at bounding box center [345, 552] width 130 height 143
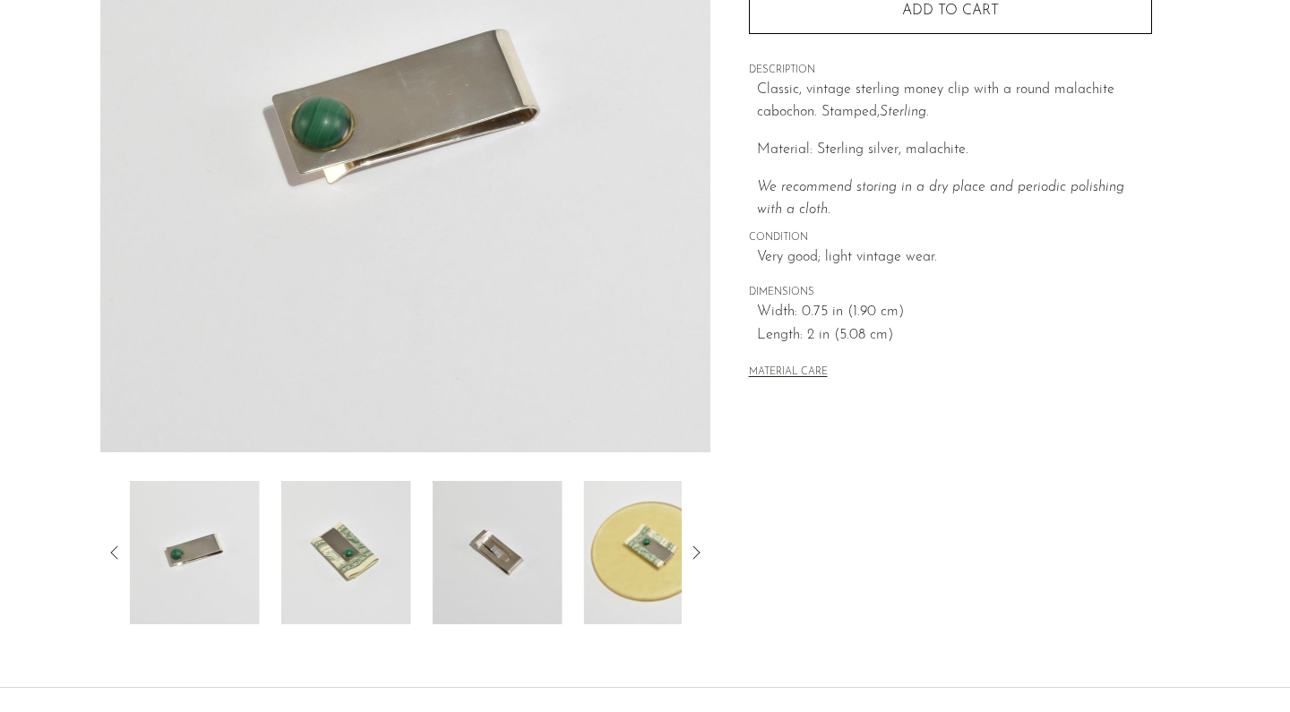
click at [368, 595] on img at bounding box center [346, 552] width 130 height 143
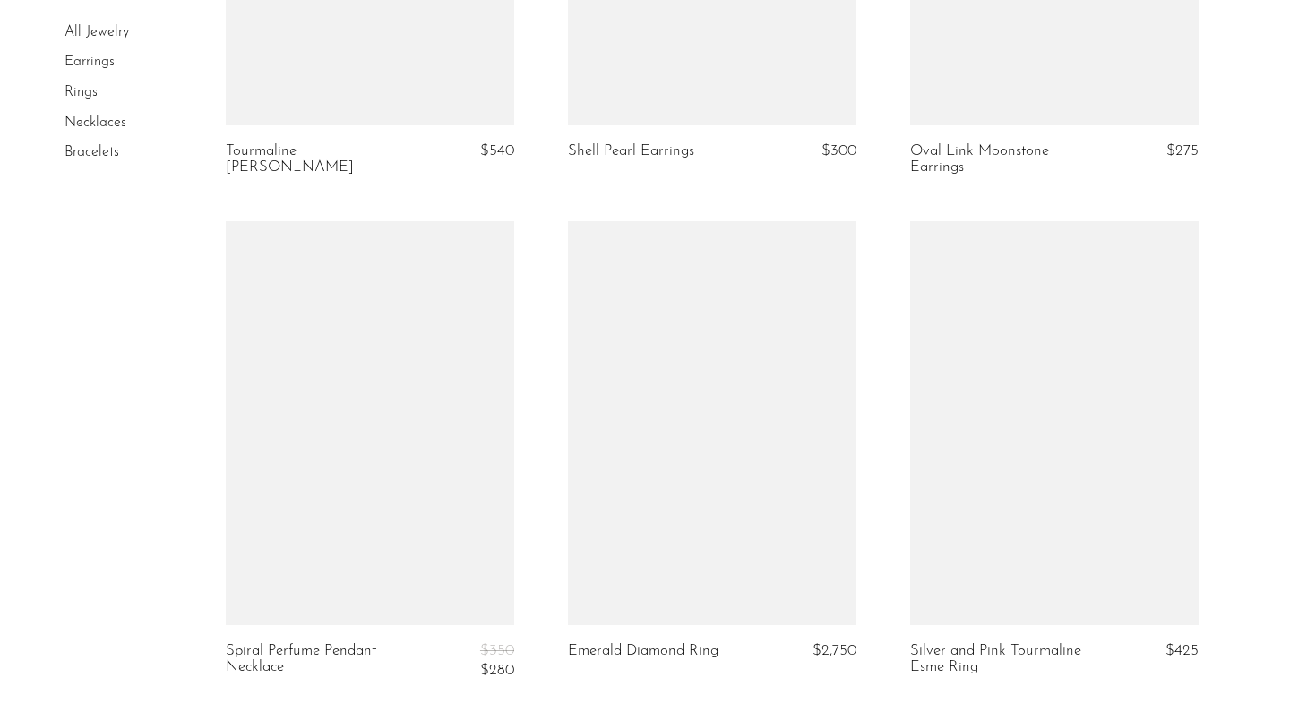
scroll to position [1458, 0]
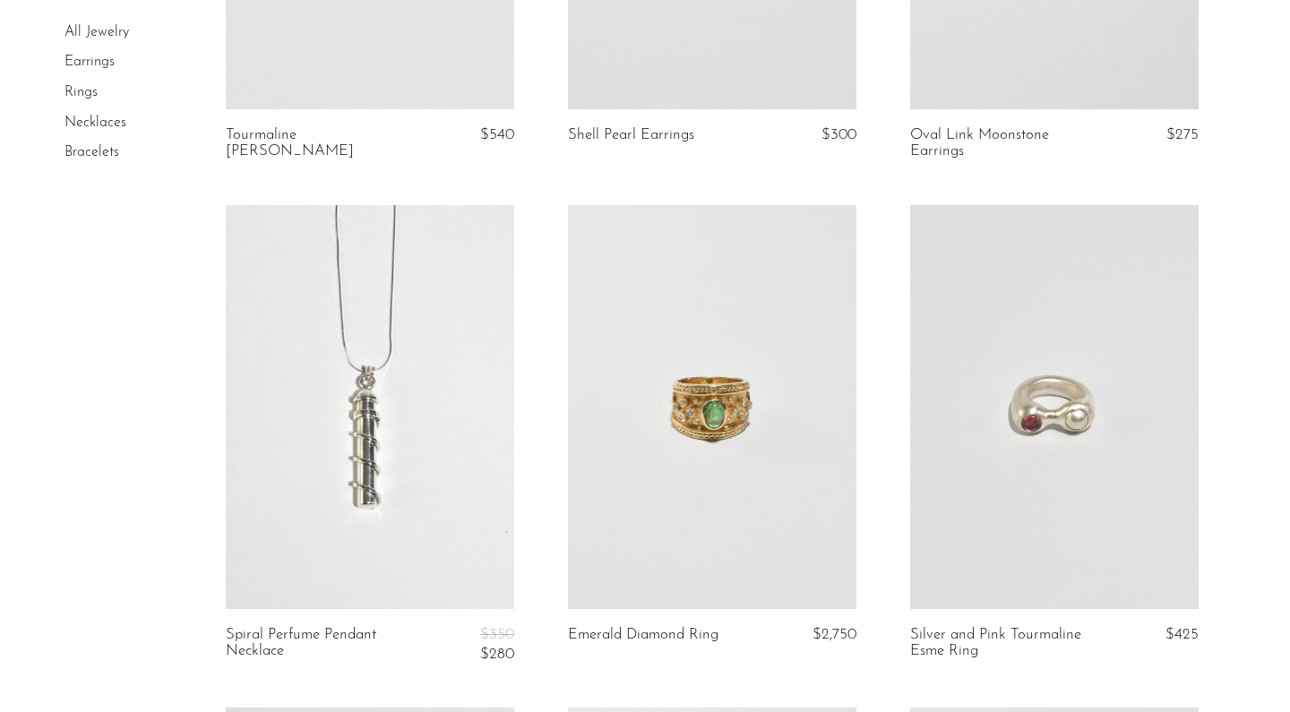
click at [1073, 427] on link at bounding box center [1054, 407] width 288 height 404
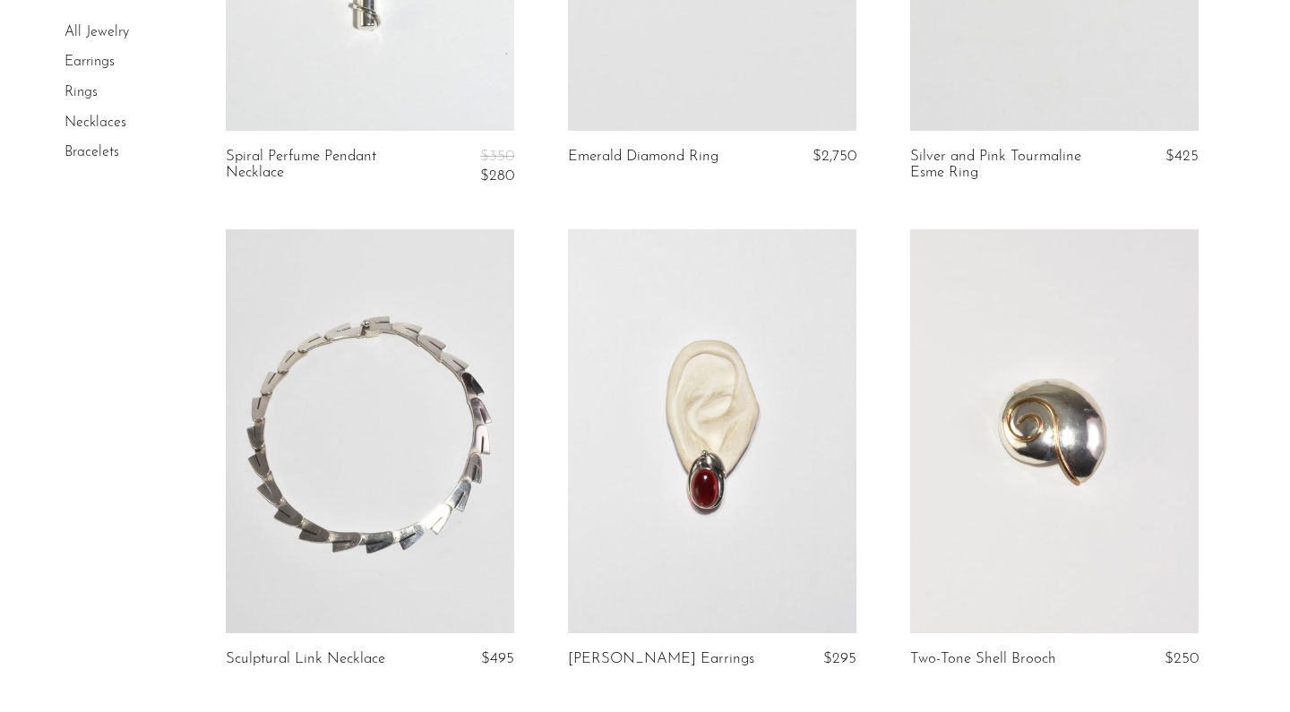
scroll to position [1940, 0]
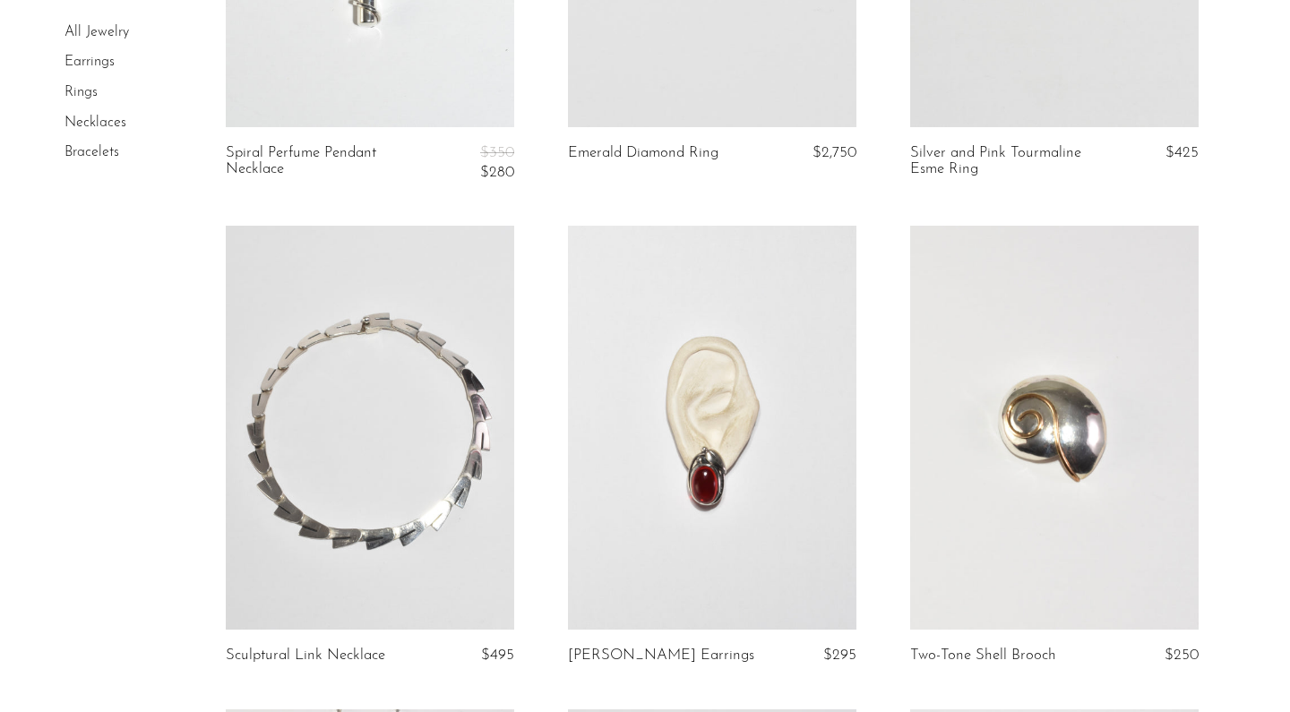
click at [408, 489] on link at bounding box center [370, 428] width 288 height 404
click at [371, 391] on link at bounding box center [370, 428] width 288 height 404
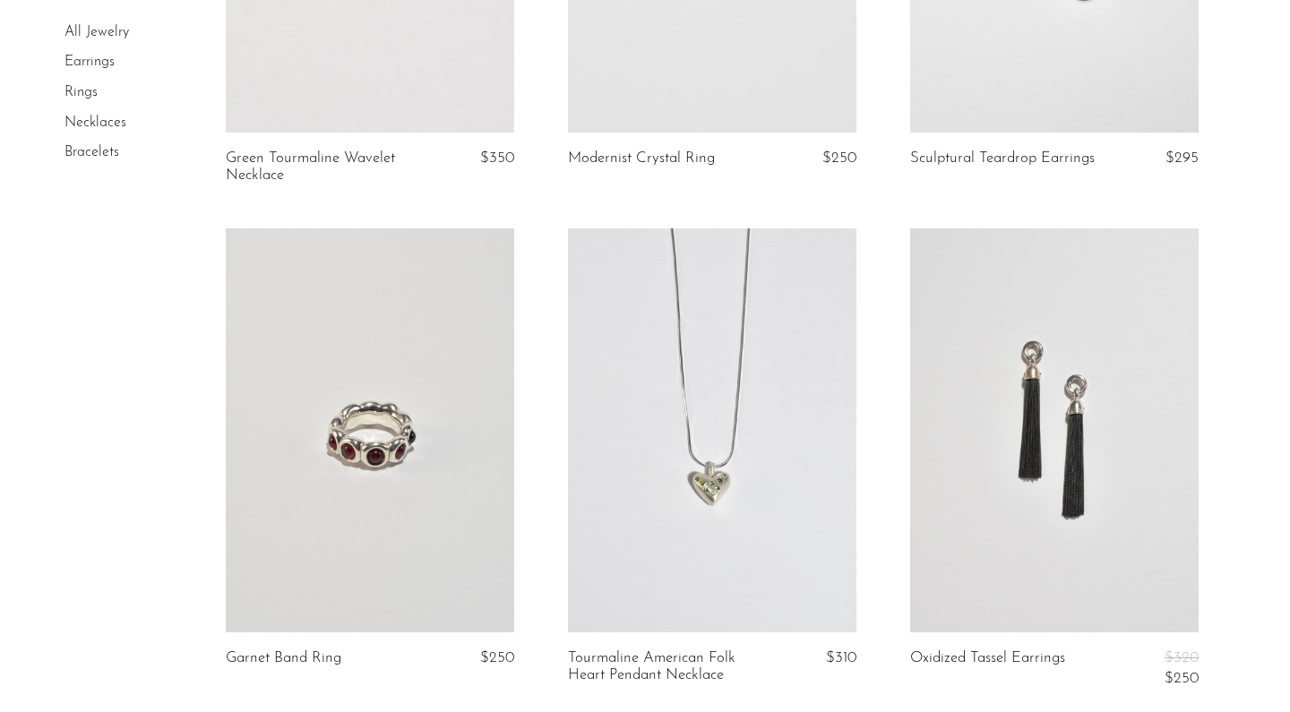
scroll to position [2936, 0]
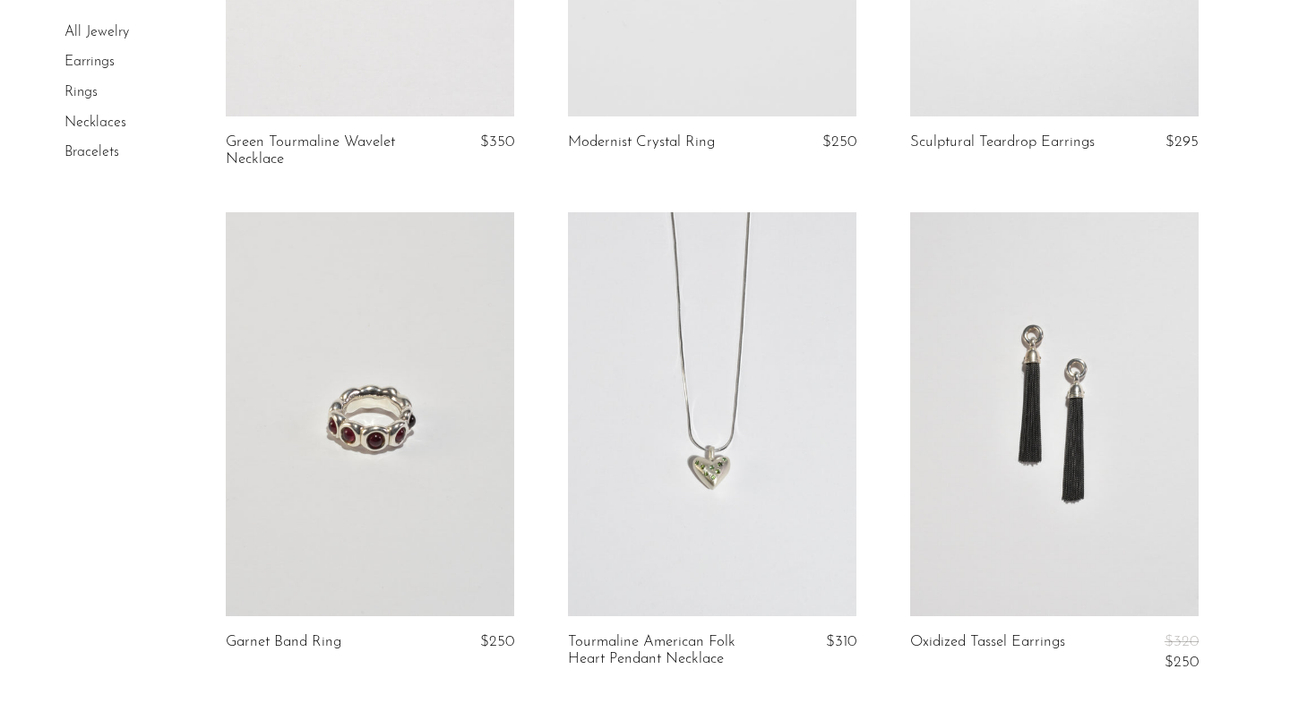
click at [1083, 437] on link at bounding box center [1054, 414] width 288 height 404
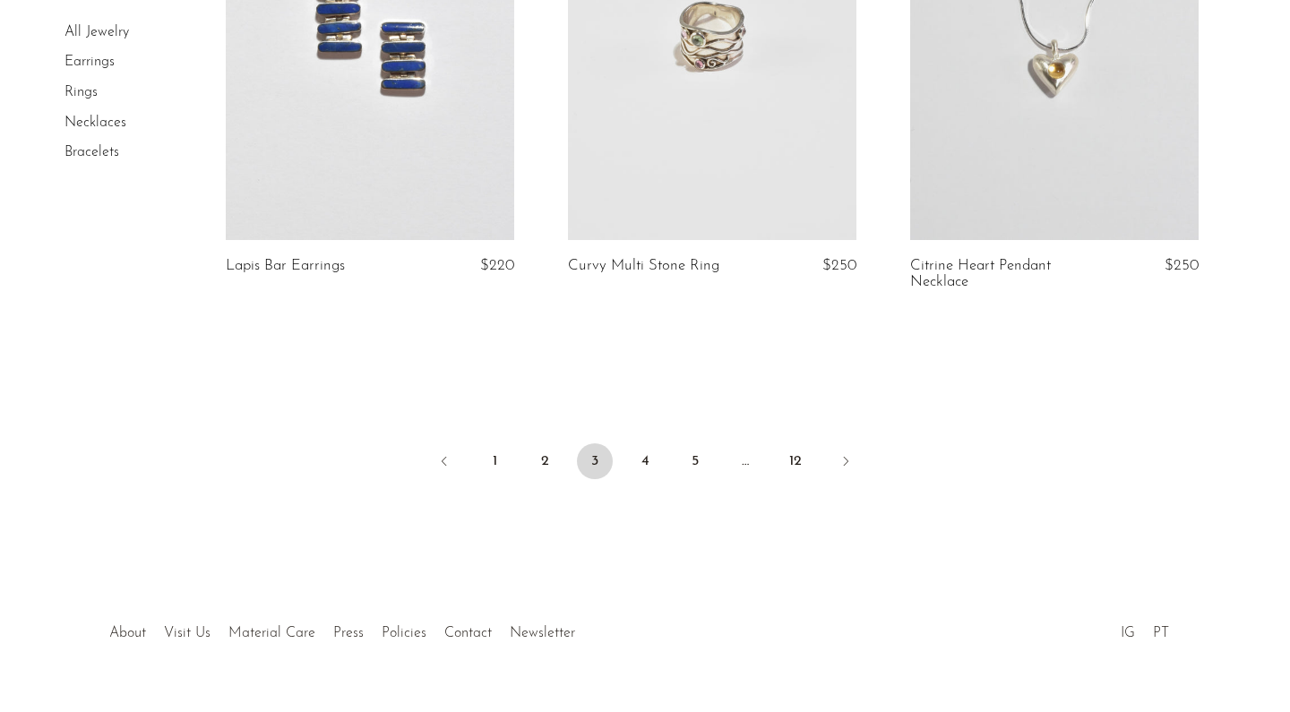
scroll to position [5800, 0]
click at [642, 444] on link "4" at bounding box center [645, 462] width 36 height 36
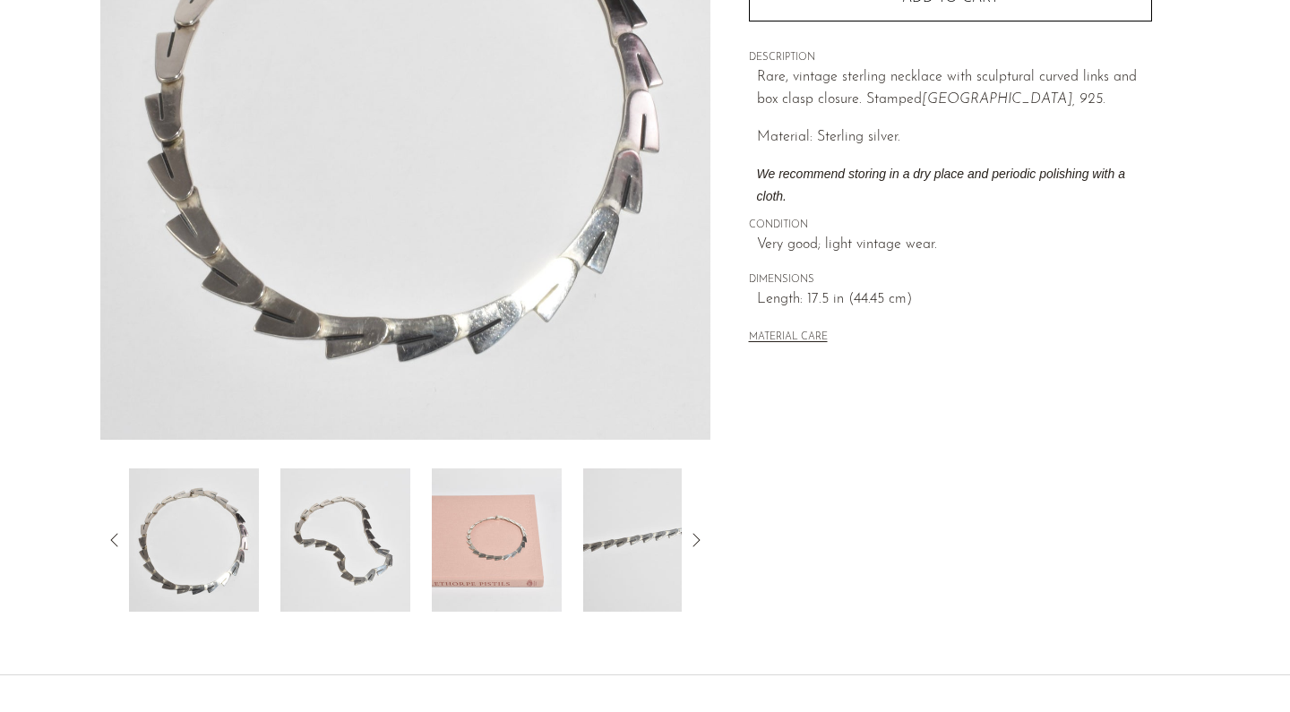
scroll to position [356, 0]
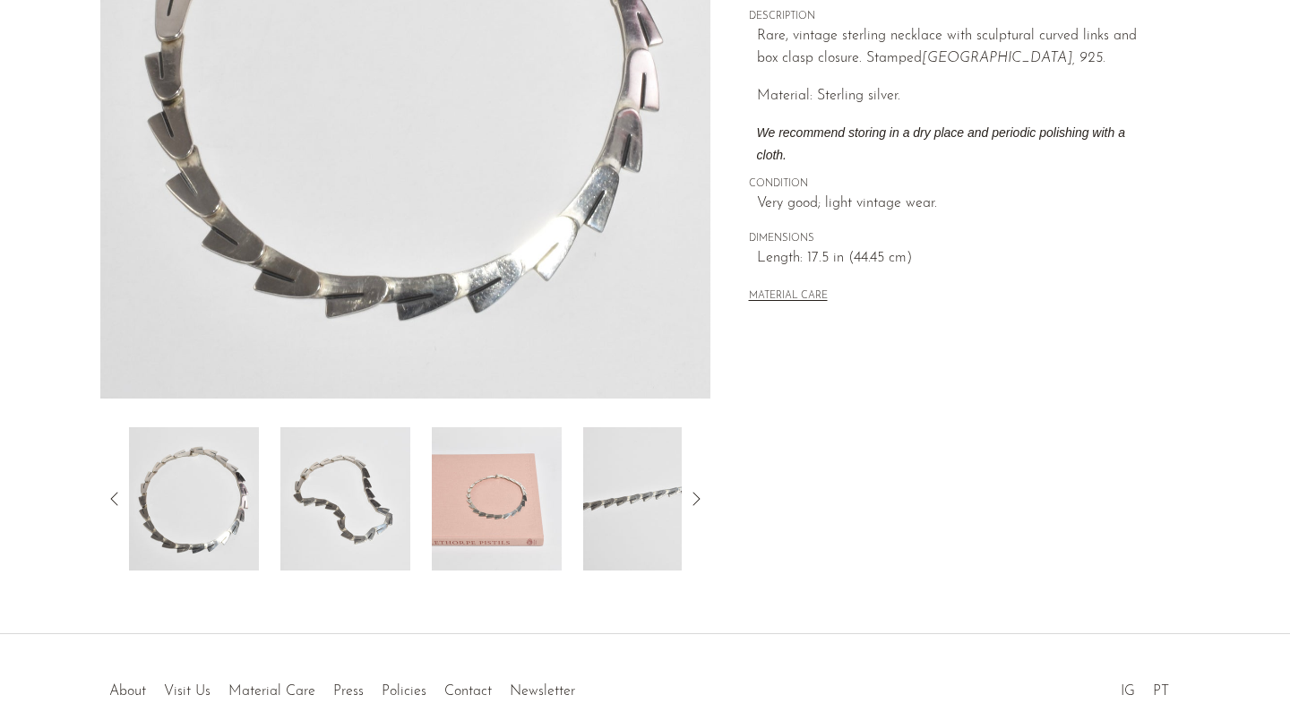
click at [469, 517] on img at bounding box center [497, 498] width 130 height 143
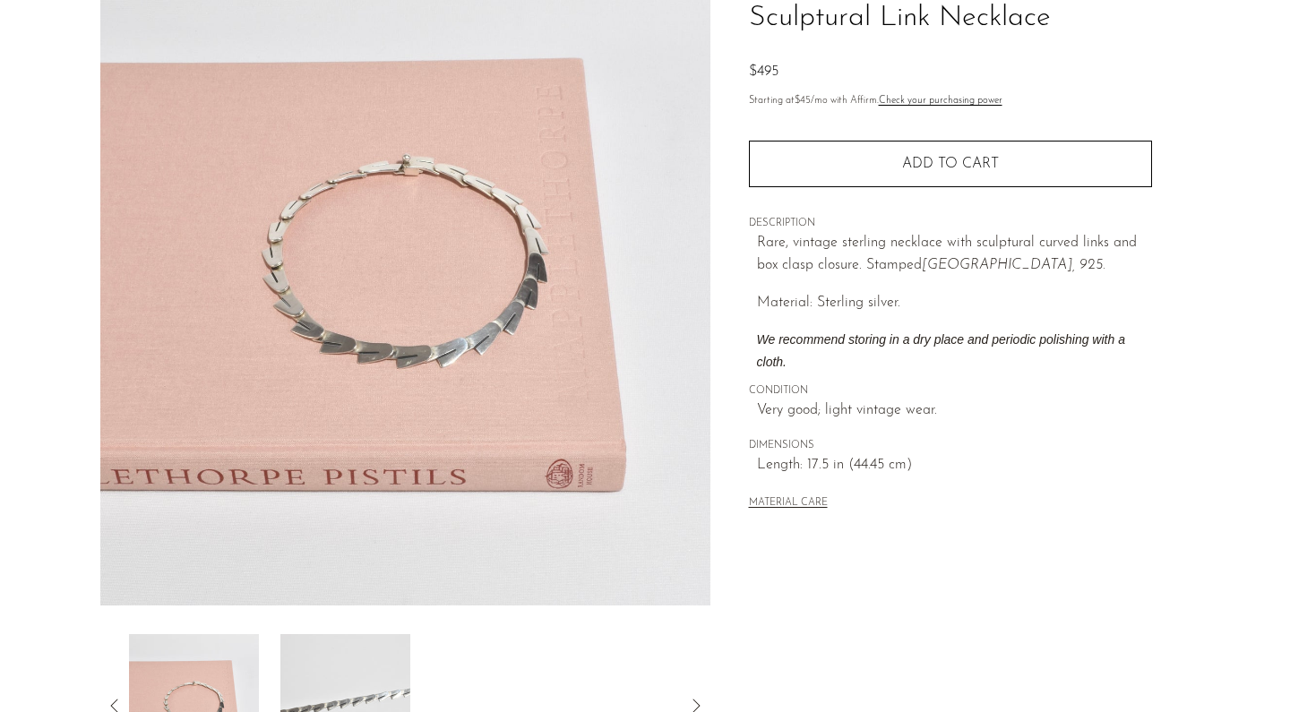
scroll to position [149, 0]
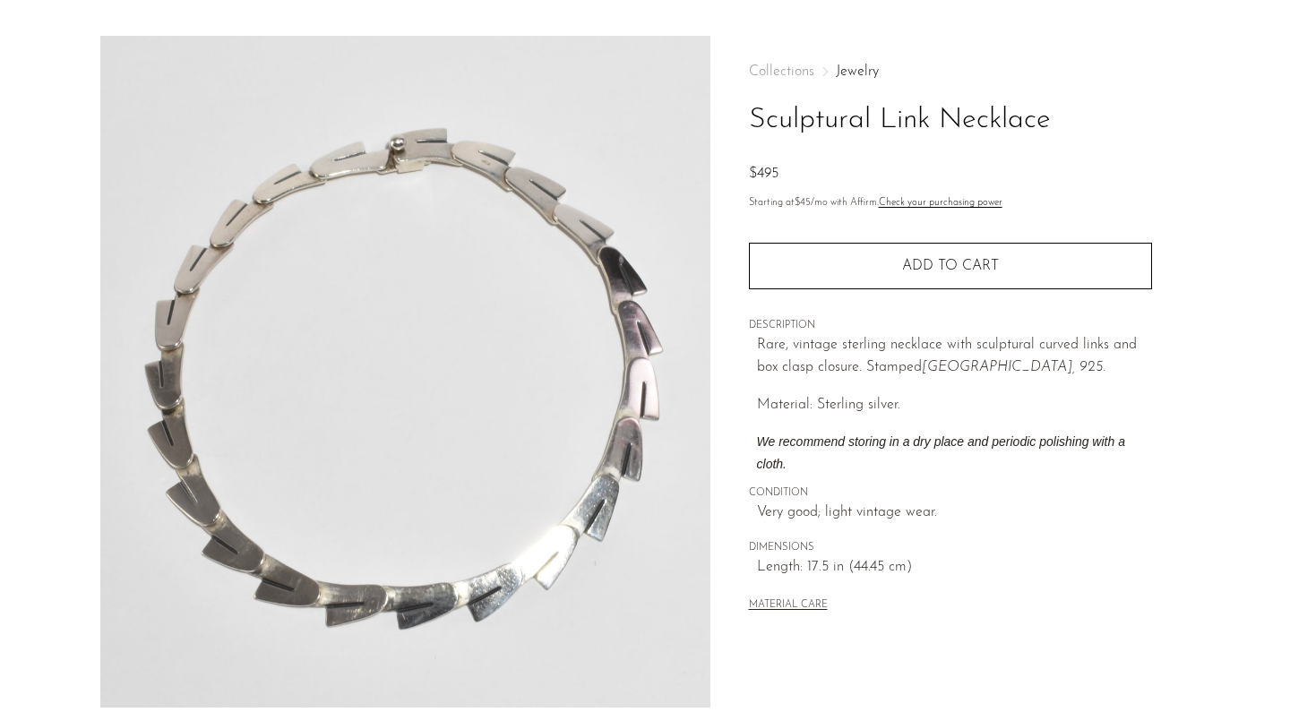
scroll to position [48, 0]
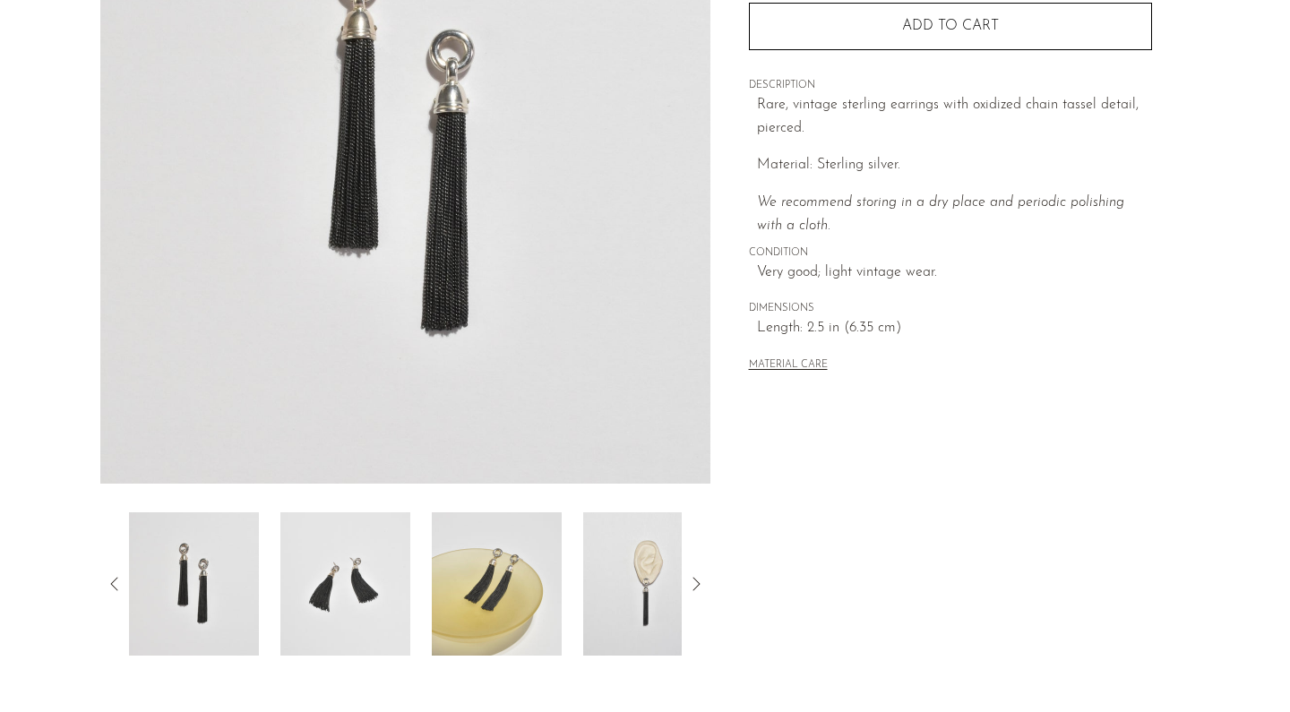
scroll to position [313, 0]
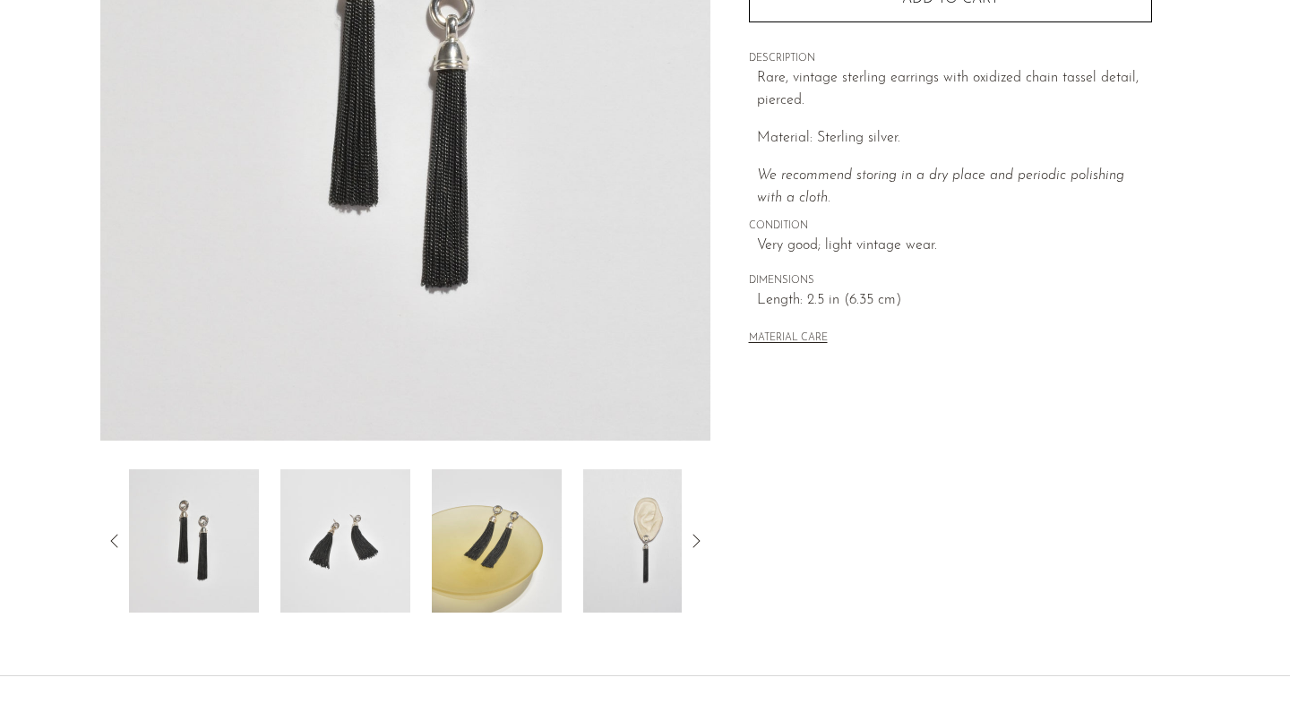
click at [664, 511] on img at bounding box center [648, 540] width 130 height 143
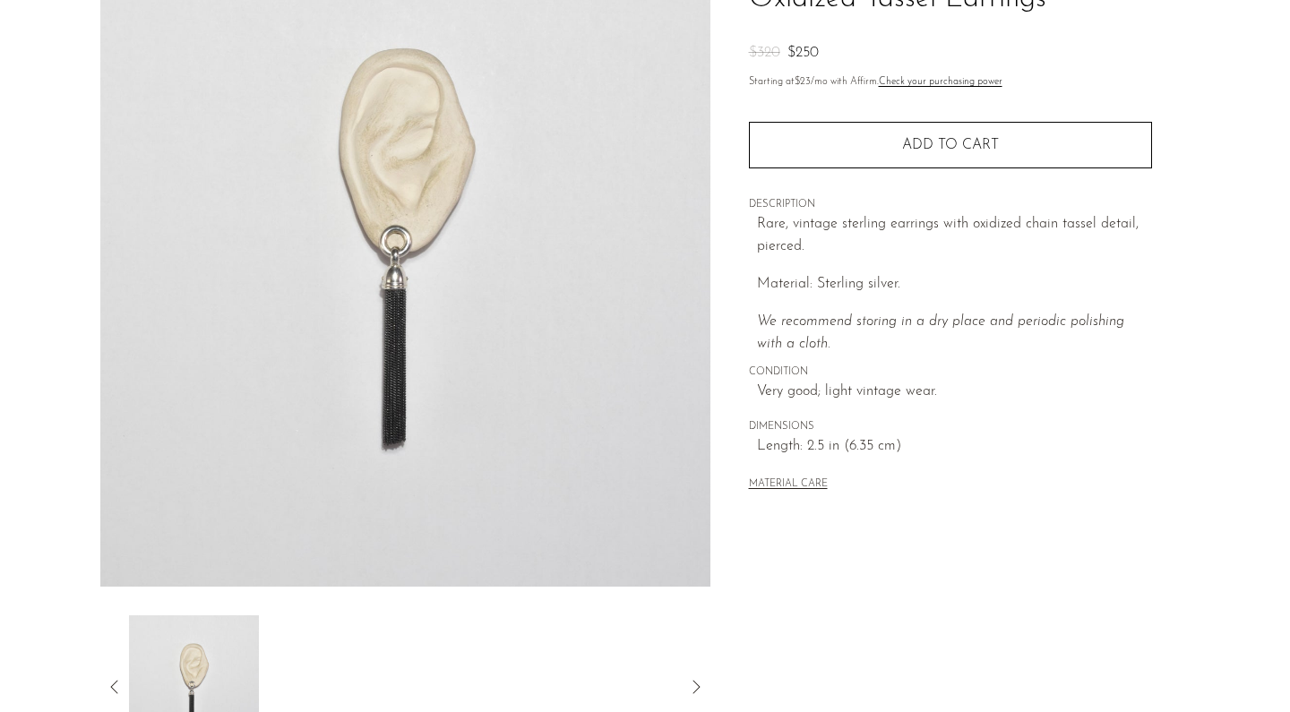
scroll to position [93, 0]
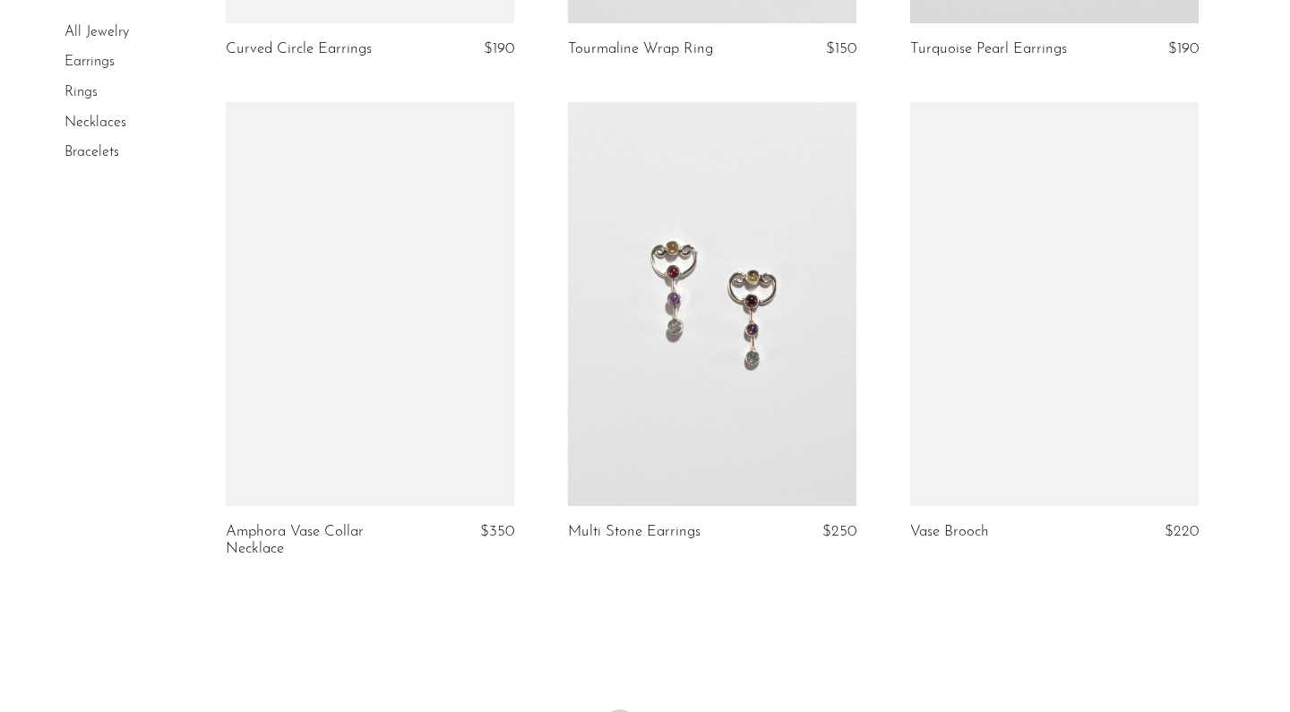
scroll to position [5617, 0]
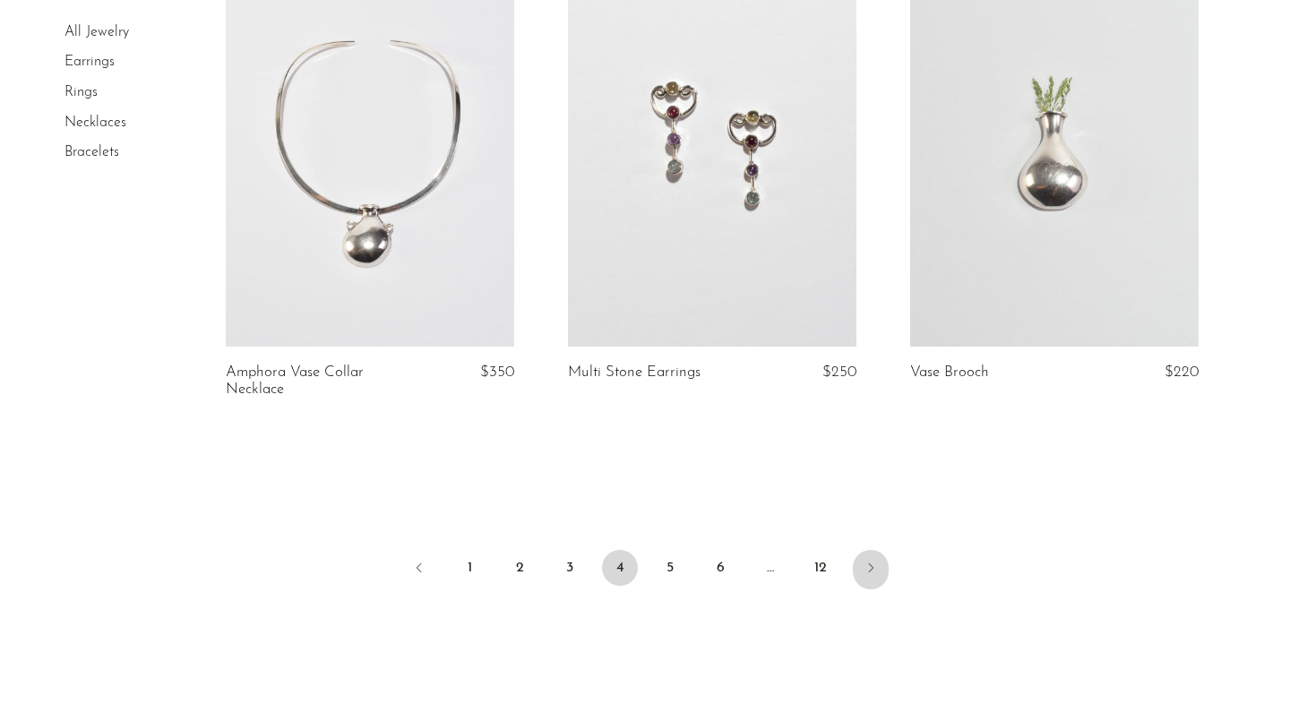
click at [871, 567] on icon "Next" at bounding box center [870, 568] width 14 height 14
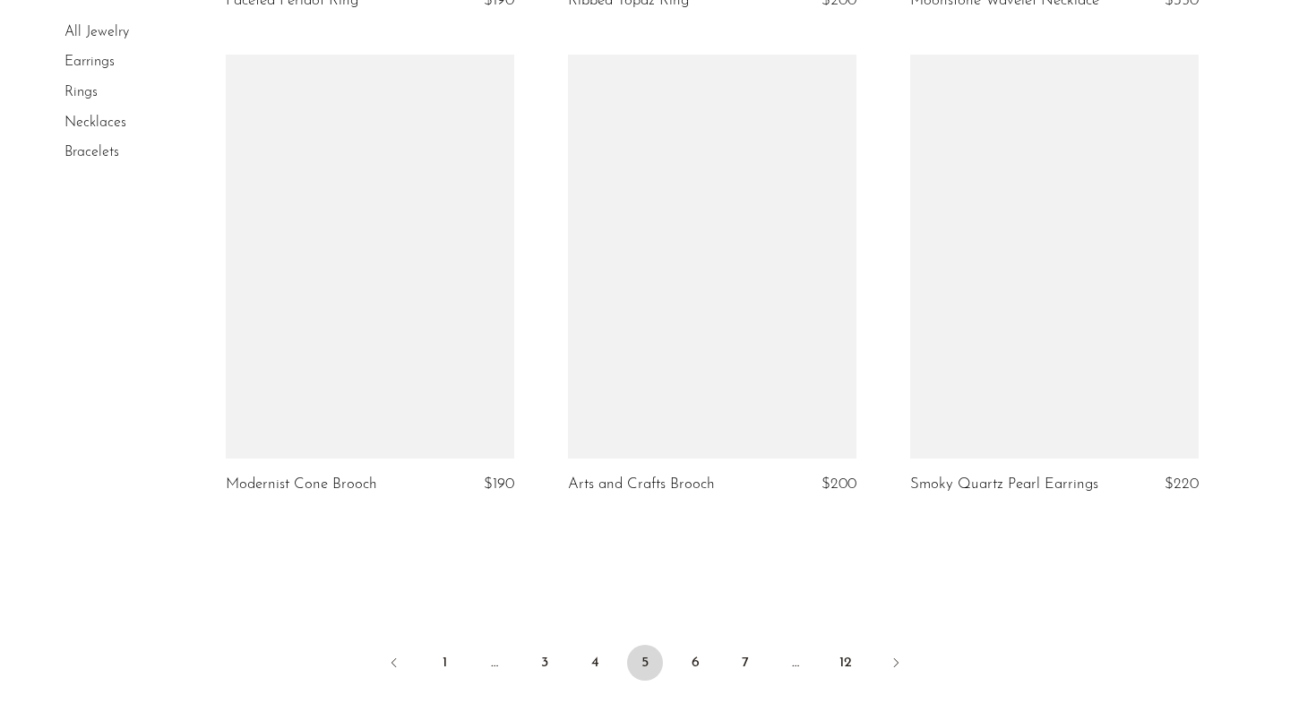
scroll to position [5578, 0]
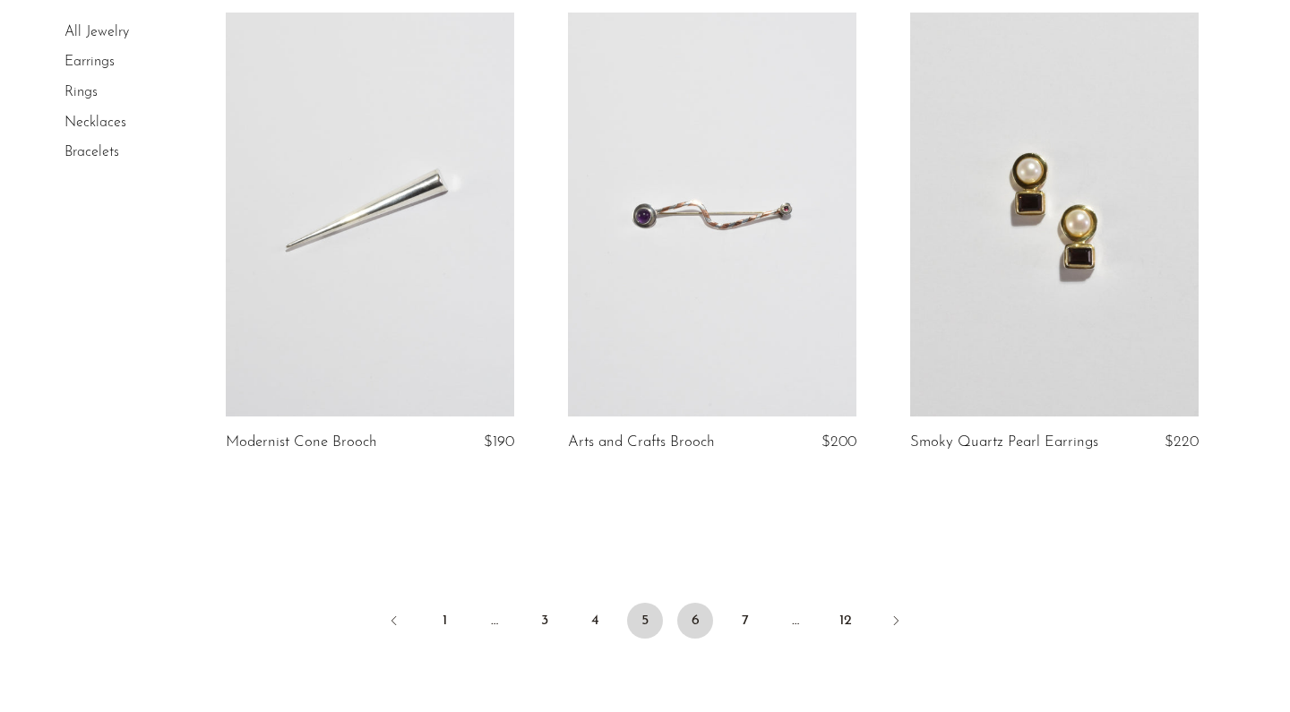
click at [699, 629] on link "6" at bounding box center [695, 621] width 36 height 36
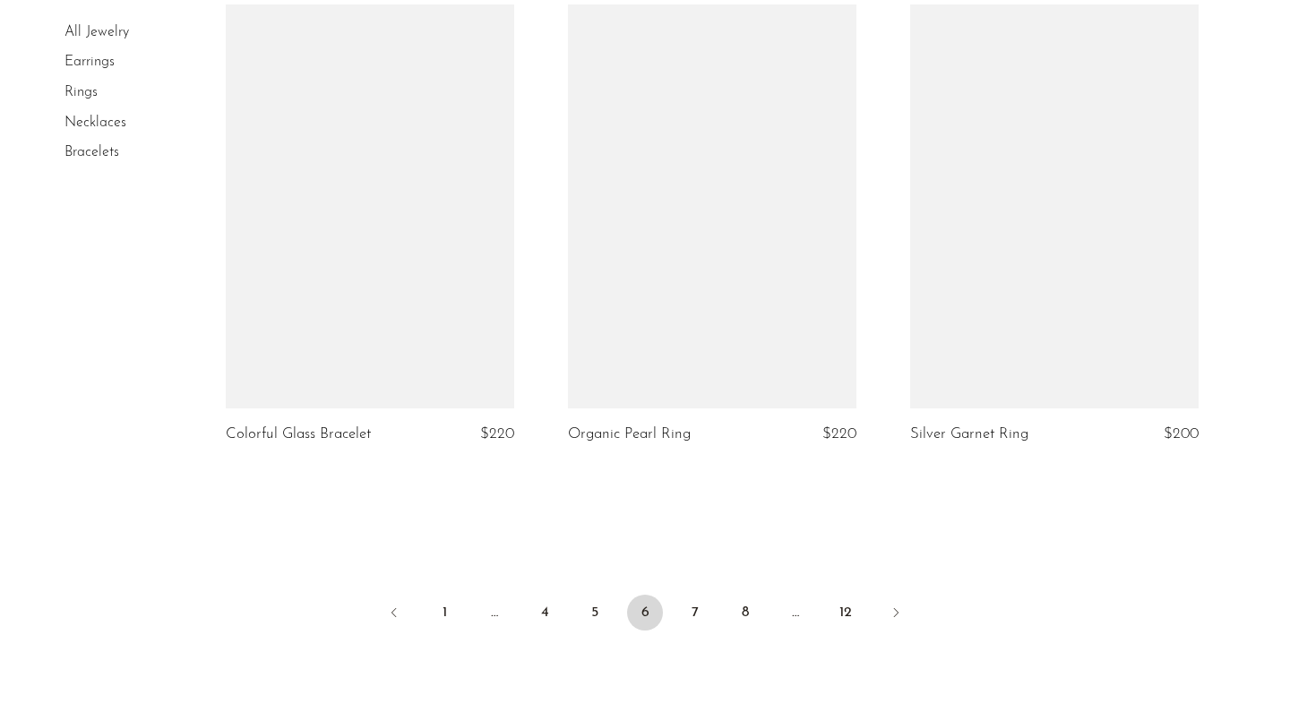
scroll to position [5603, 0]
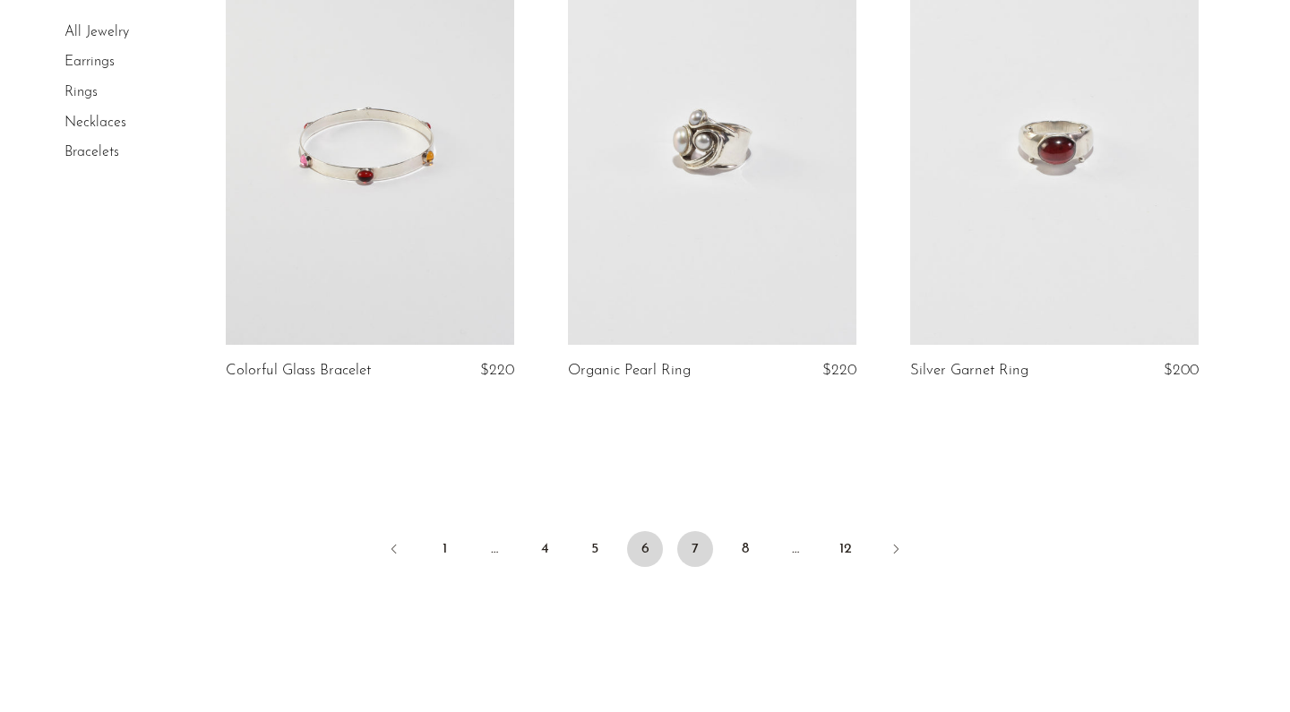
click at [697, 541] on link "7" at bounding box center [695, 549] width 36 height 36
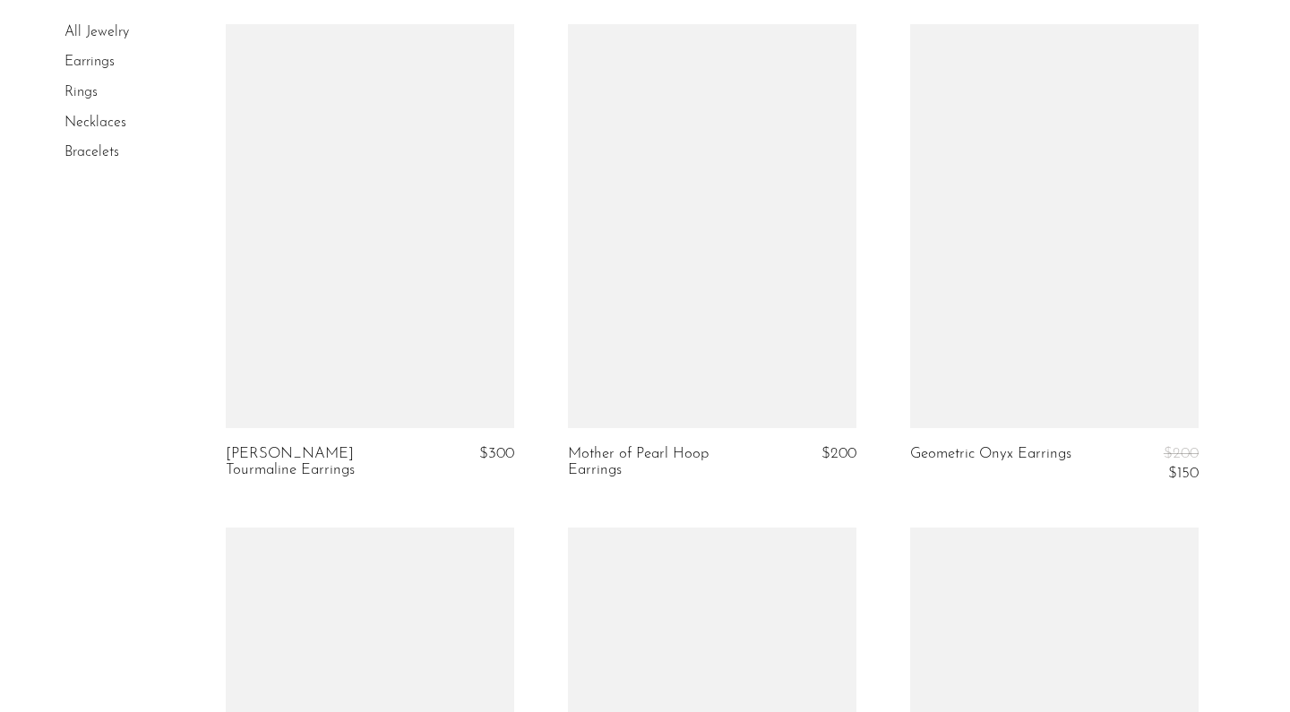
scroll to position [3084, 0]
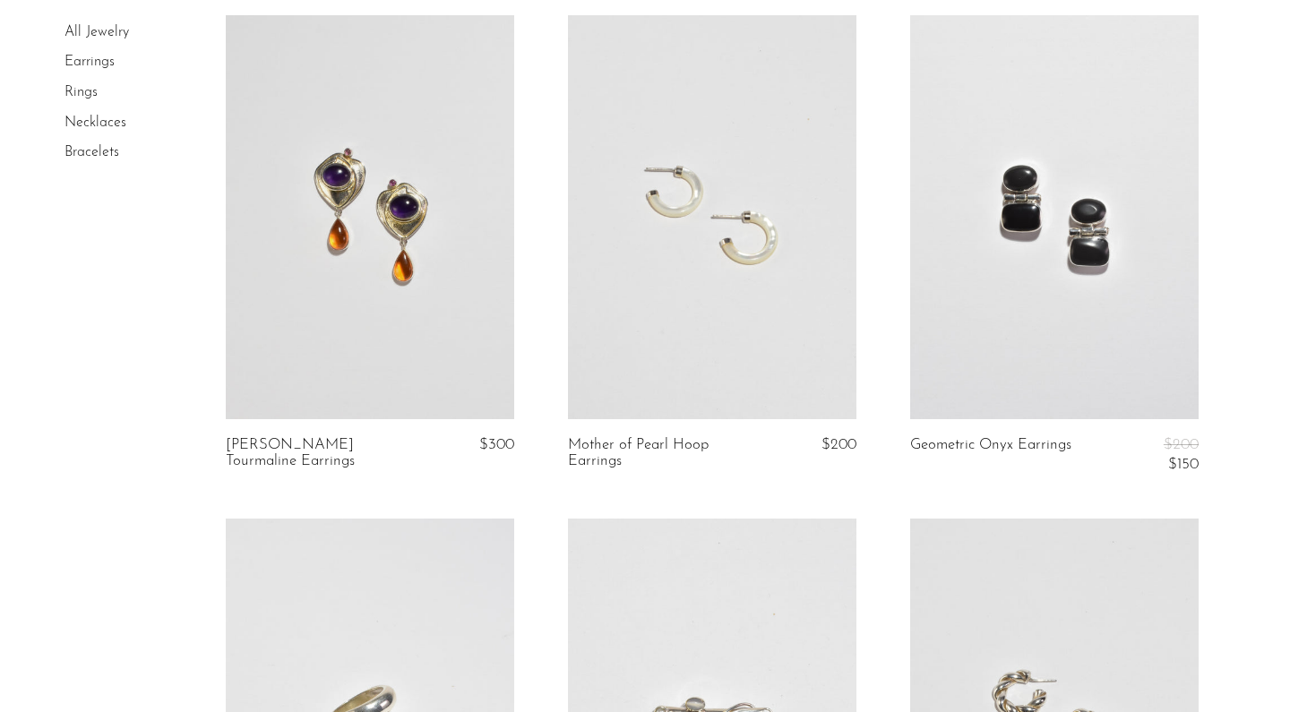
click at [1051, 261] on link at bounding box center [1054, 217] width 288 height 404
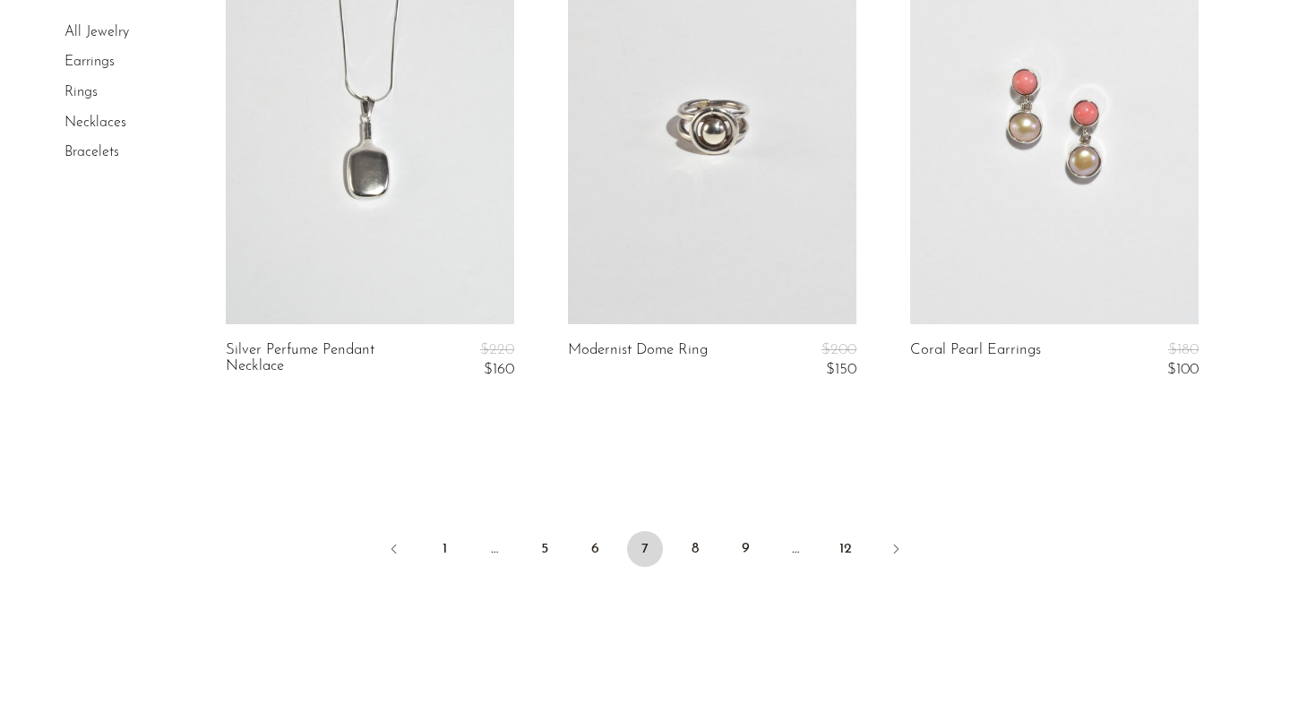
scroll to position [5695, 0]
click at [691, 559] on link "8" at bounding box center [695, 548] width 36 height 36
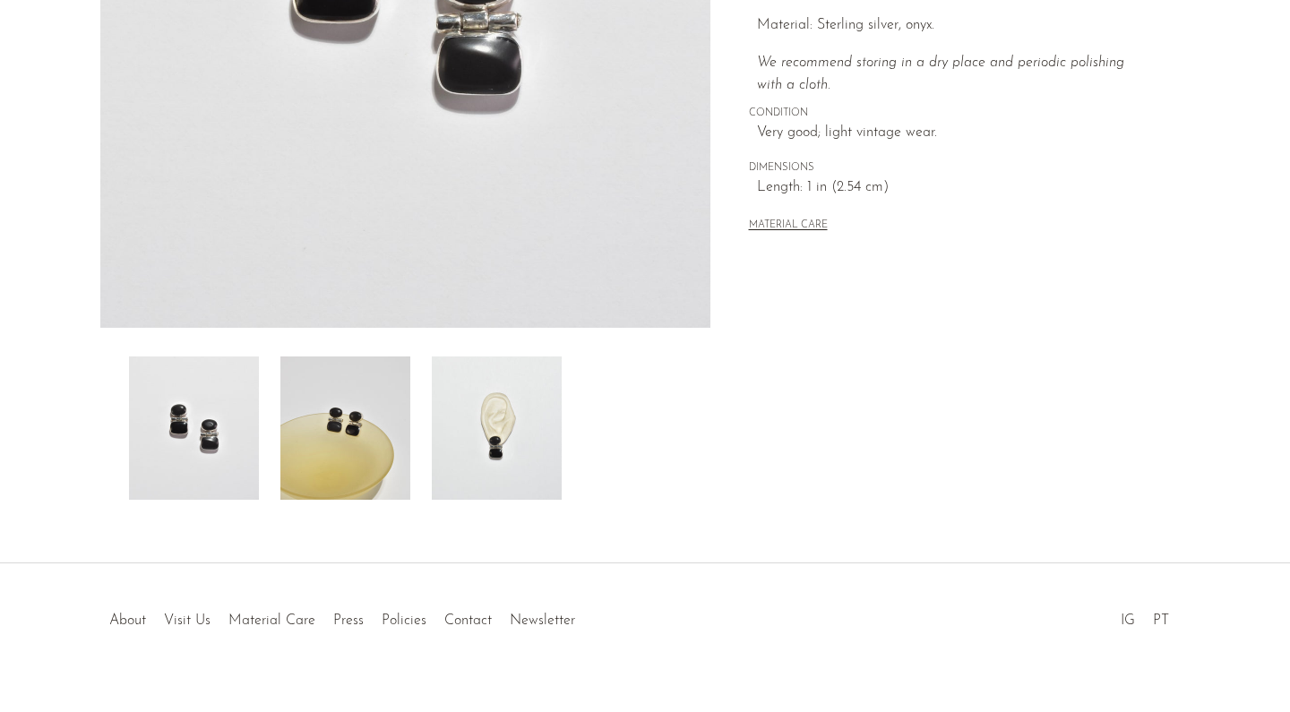
scroll to position [442, 0]
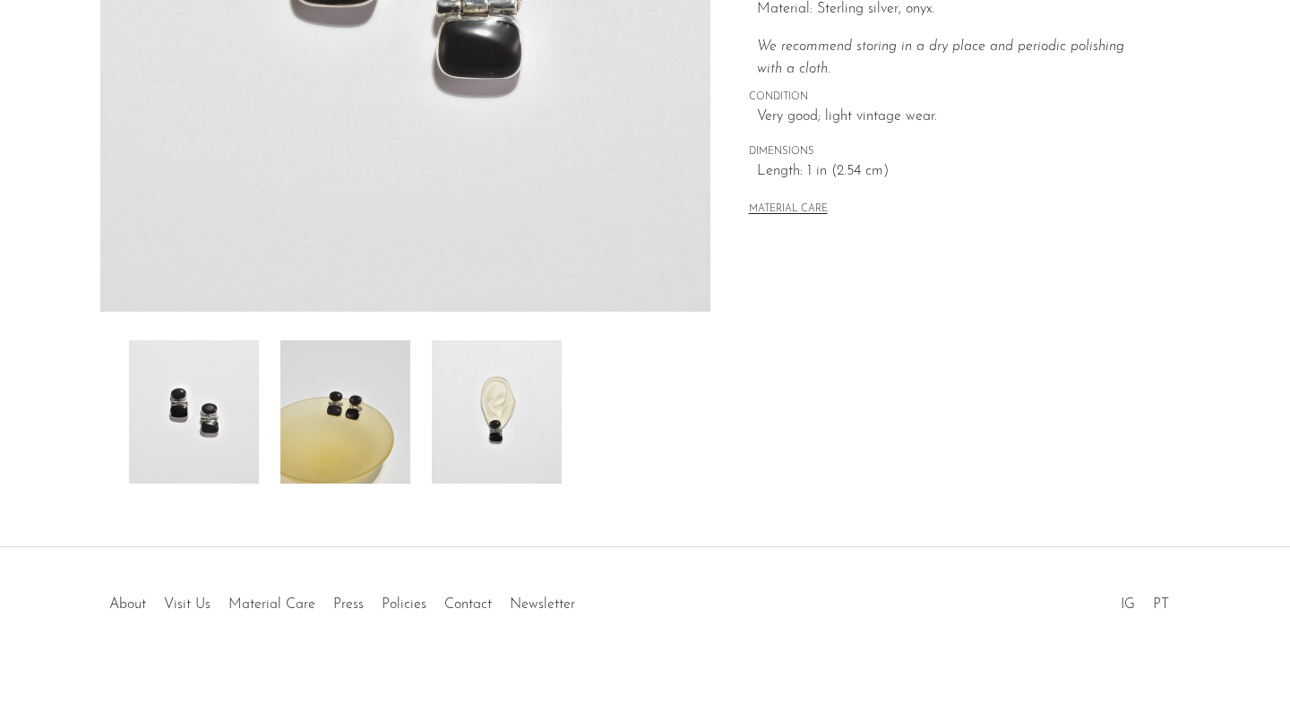
click at [495, 382] on img at bounding box center [497, 411] width 130 height 143
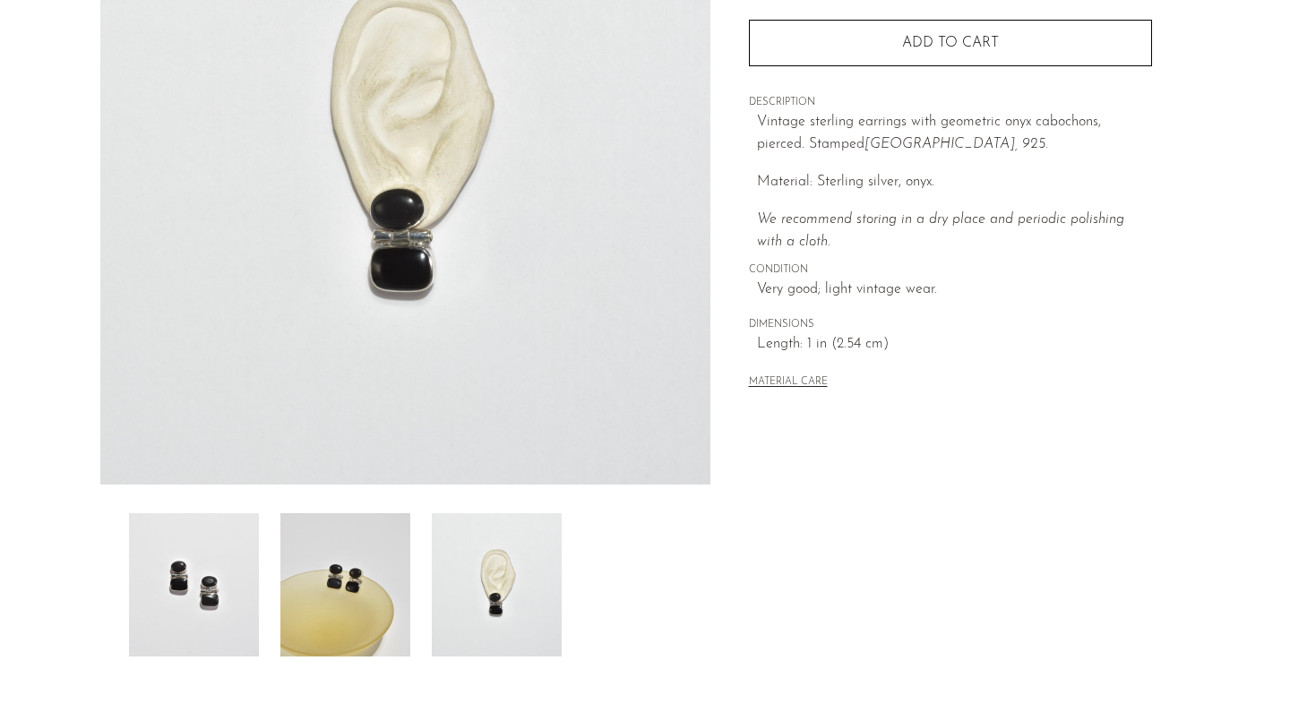
scroll to position [245, 0]
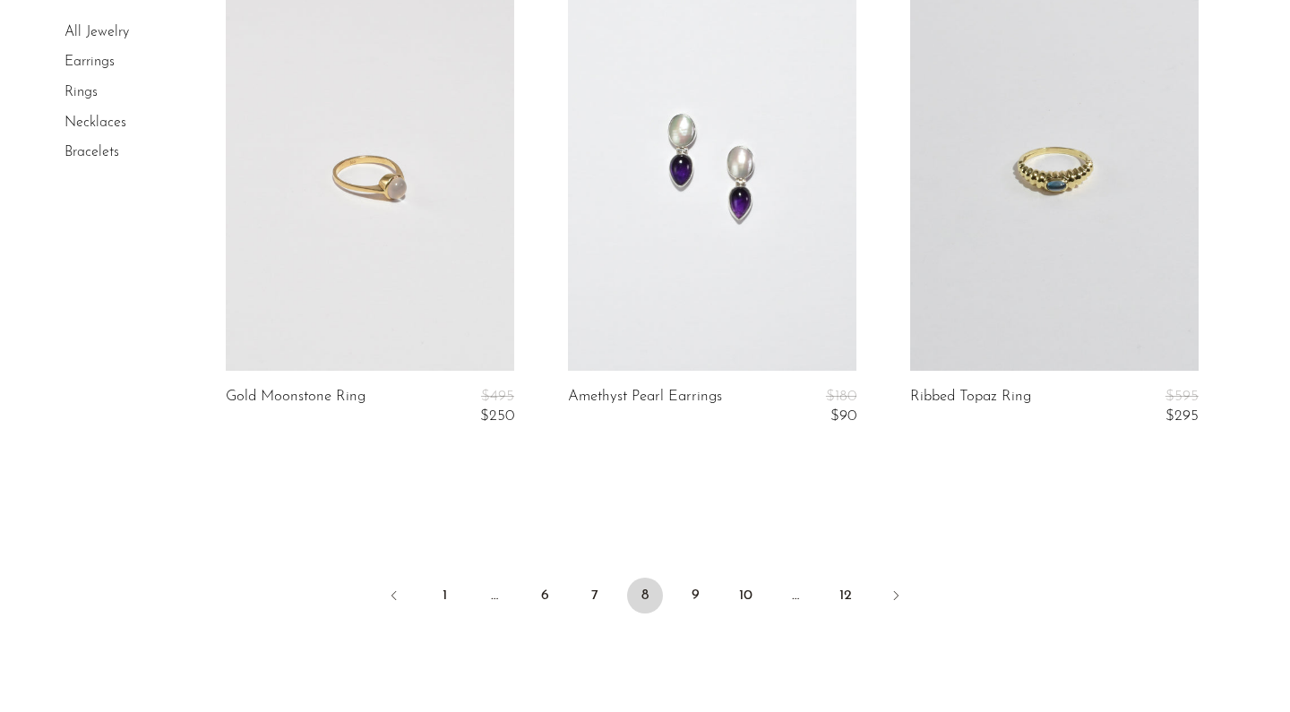
scroll to position [5733, 0]
click at [698, 582] on link "9" at bounding box center [695, 594] width 36 height 36
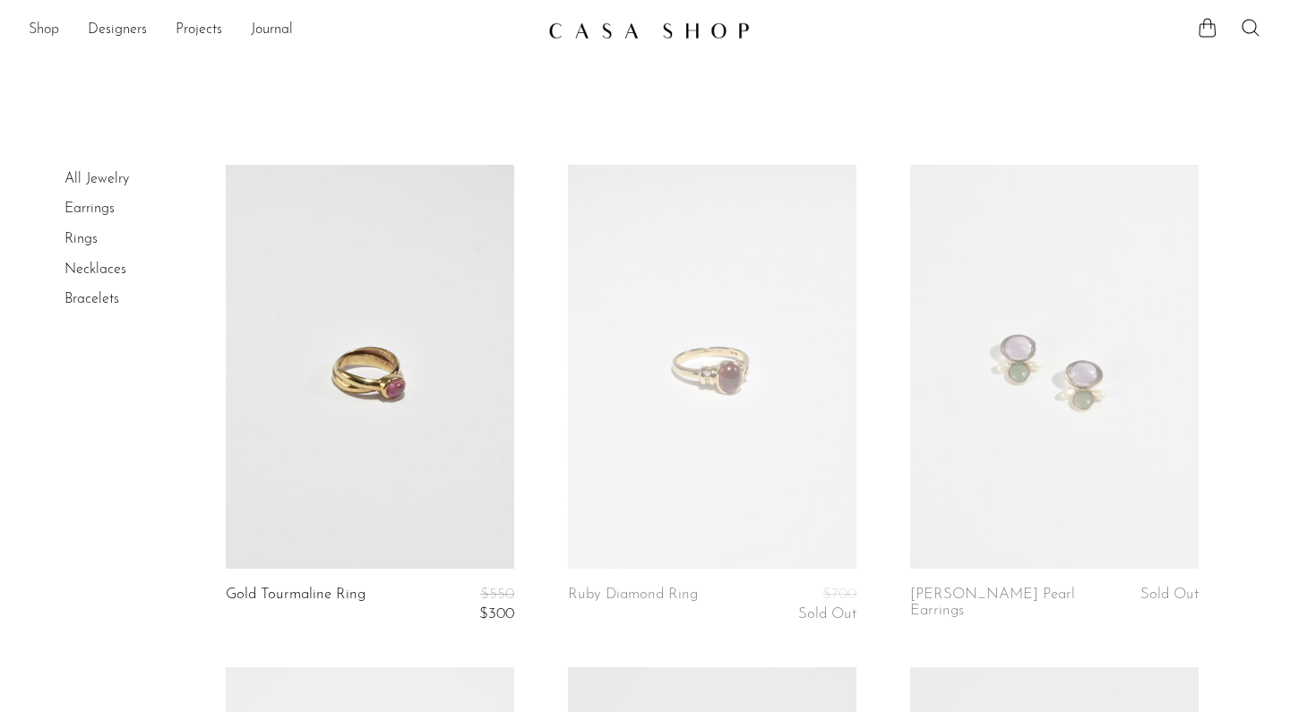
click at [47, 32] on link "Shop" at bounding box center [44, 30] width 30 height 23
